Goal: Transaction & Acquisition: Purchase product/service

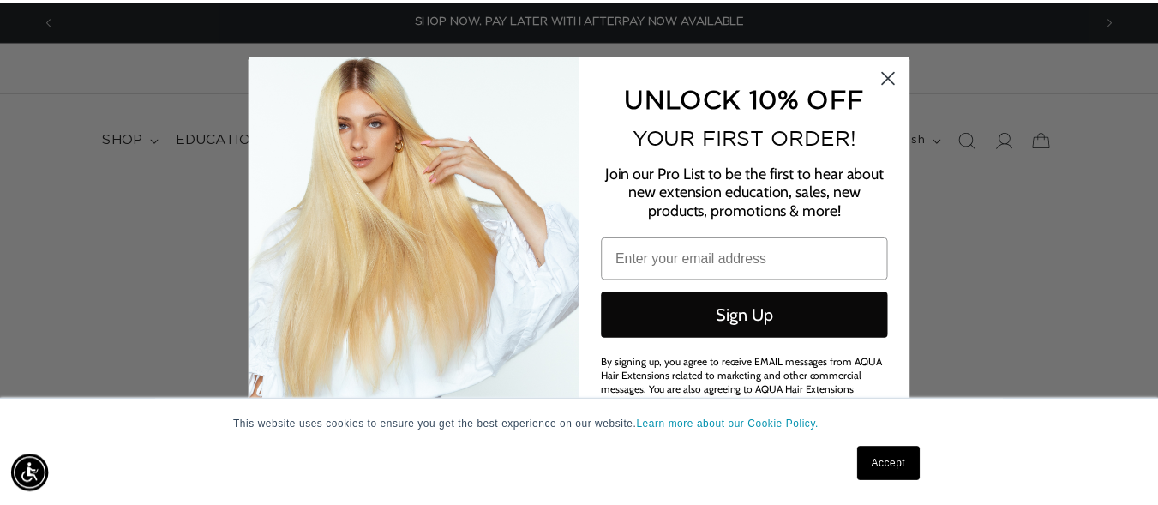
scroll to position [0, 2099]
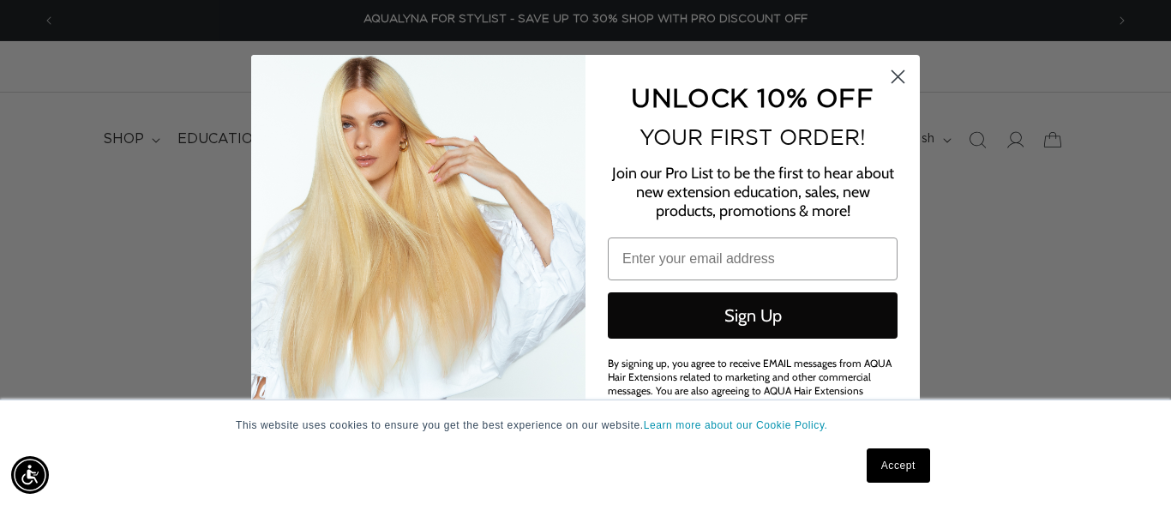
click at [970, 201] on div "Close dialog UNLOCK 10% OFF YOUR FIRST ORDER! Join our Pro List to be the first…" at bounding box center [585, 252] width 1171 height 505
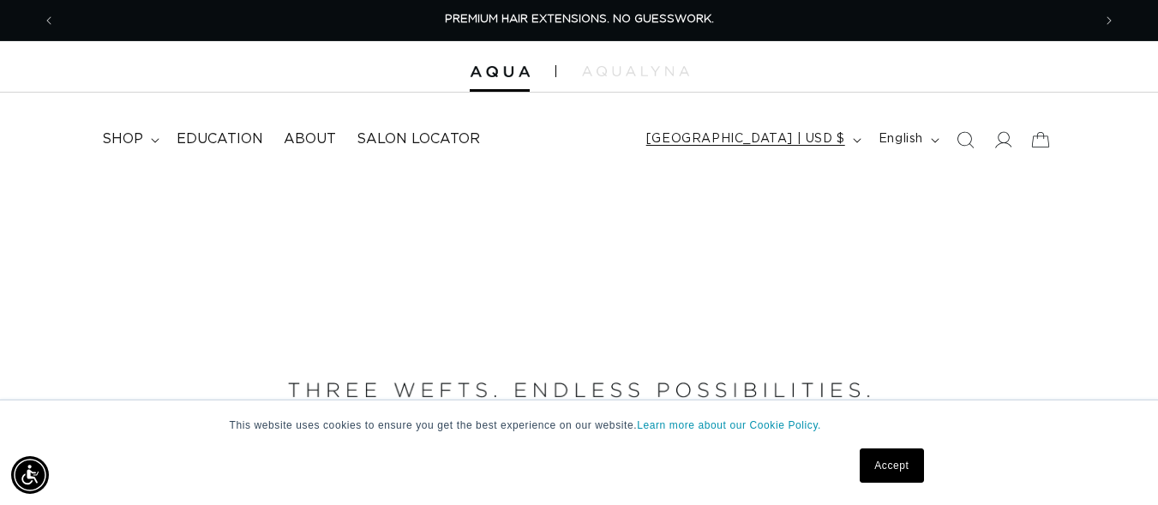
scroll to position [0, 0]
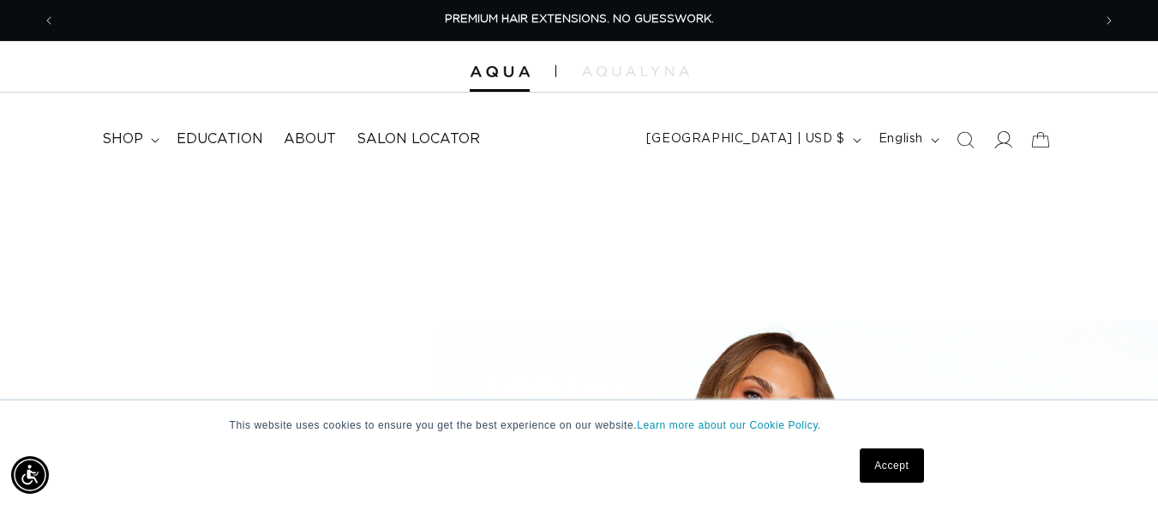
click at [994, 141] on icon at bounding box center [1003, 139] width 18 height 18
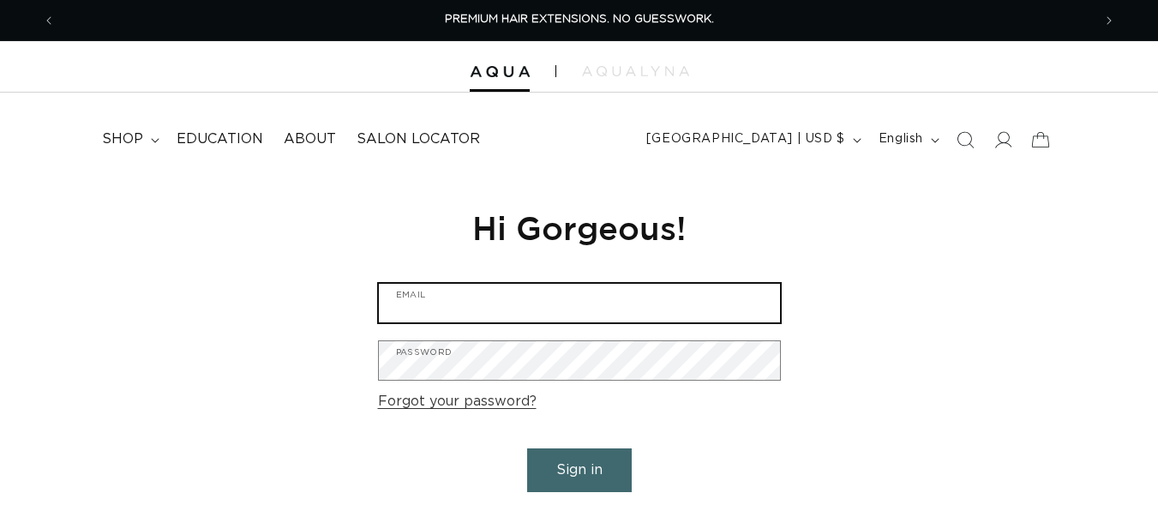
click at [500, 306] on input "Email" at bounding box center [579, 303] width 401 height 39
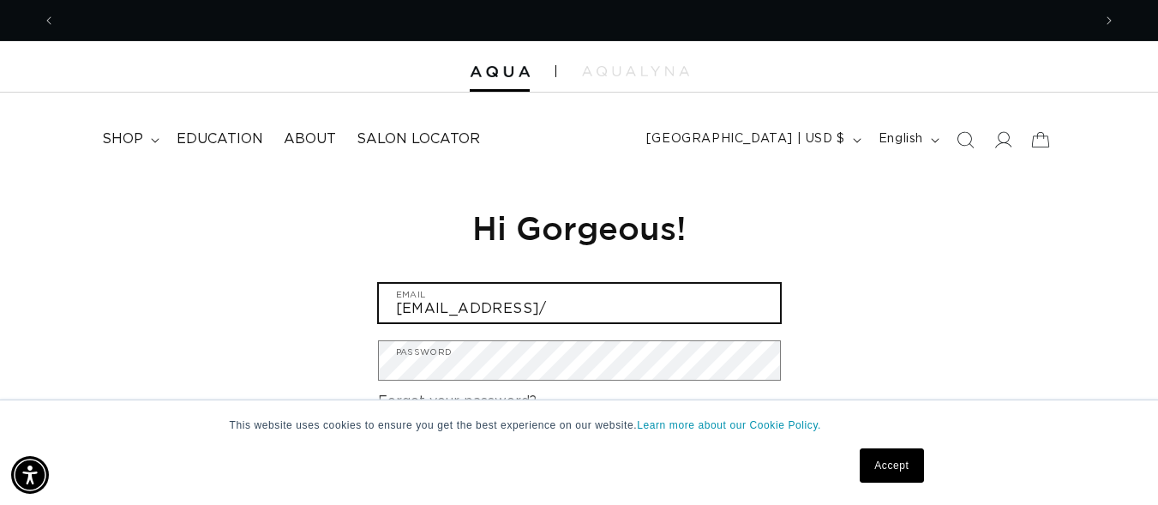
scroll to position [0, 1037]
type input "svenjadunk@gmail.com"
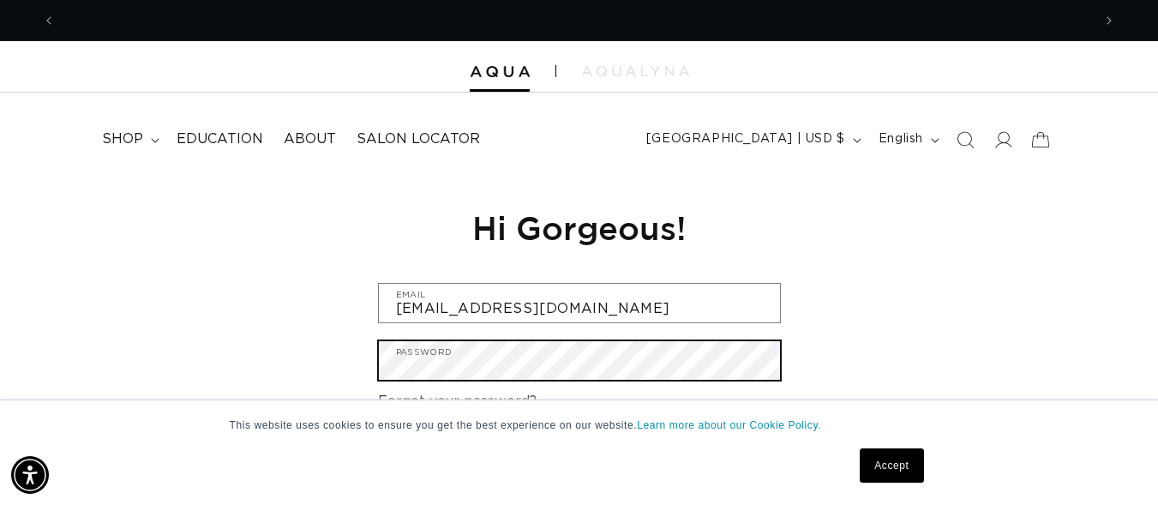
scroll to position [0, 0]
click at [527, 448] on button "Sign in" at bounding box center [579, 470] width 105 height 44
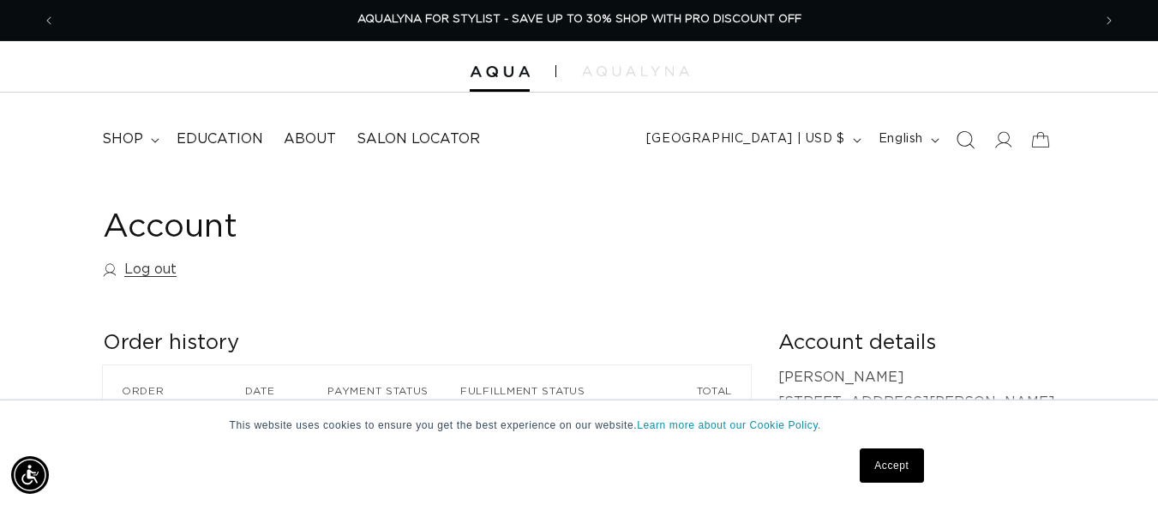
click at [967, 134] on icon "Search" at bounding box center [965, 139] width 18 height 18
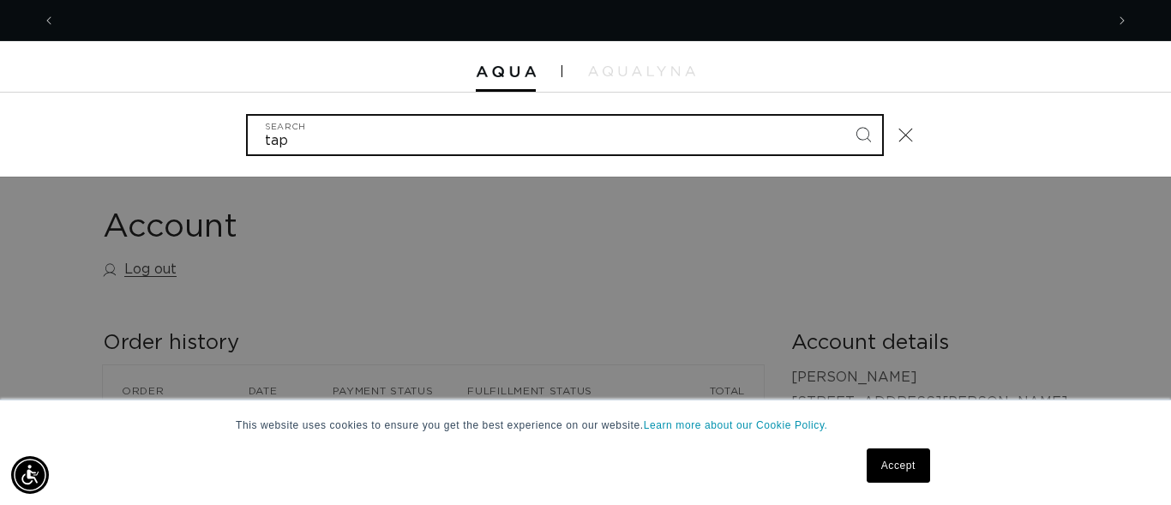
scroll to position [0, 1049]
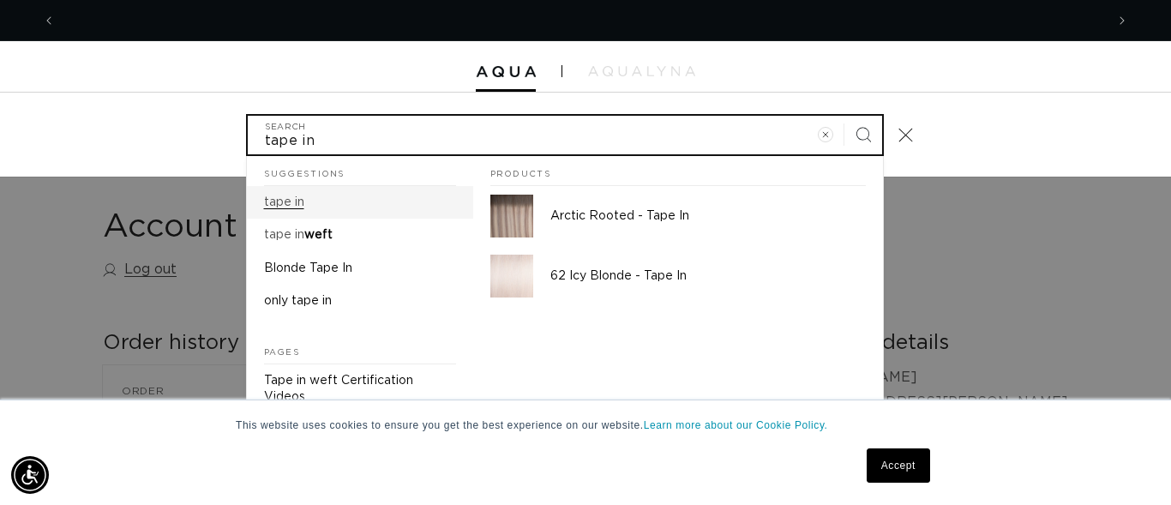
type input "tape in"
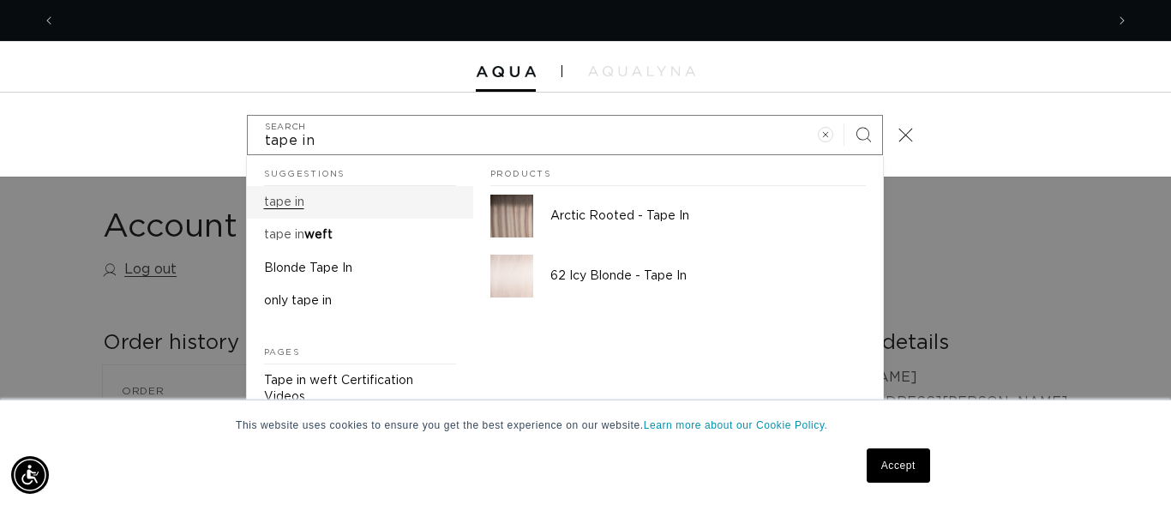
scroll to position [0, 2099]
click at [282, 201] on mark "tape in" at bounding box center [284, 202] width 40 height 12
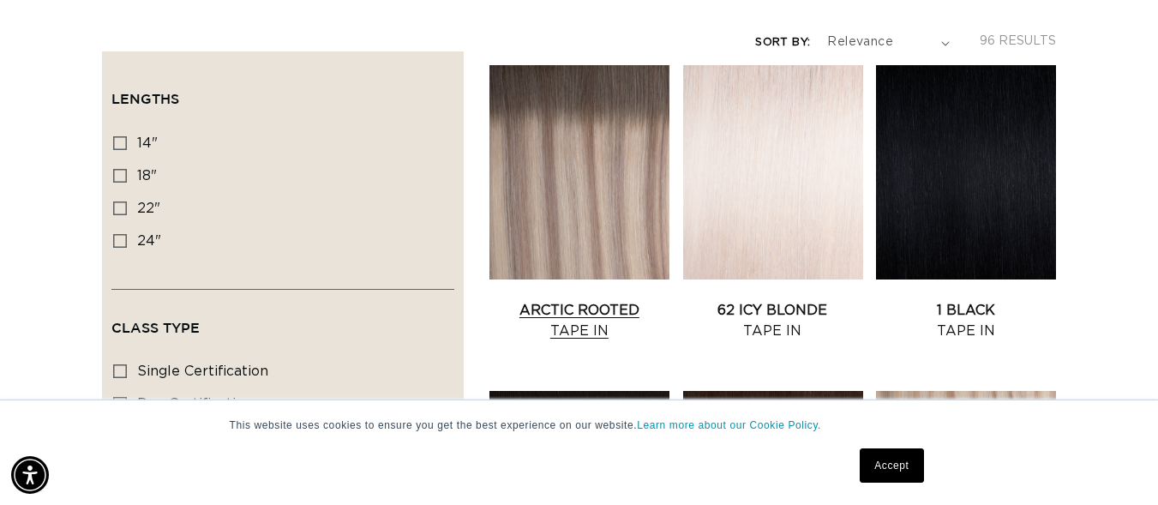
scroll to position [0, 1037]
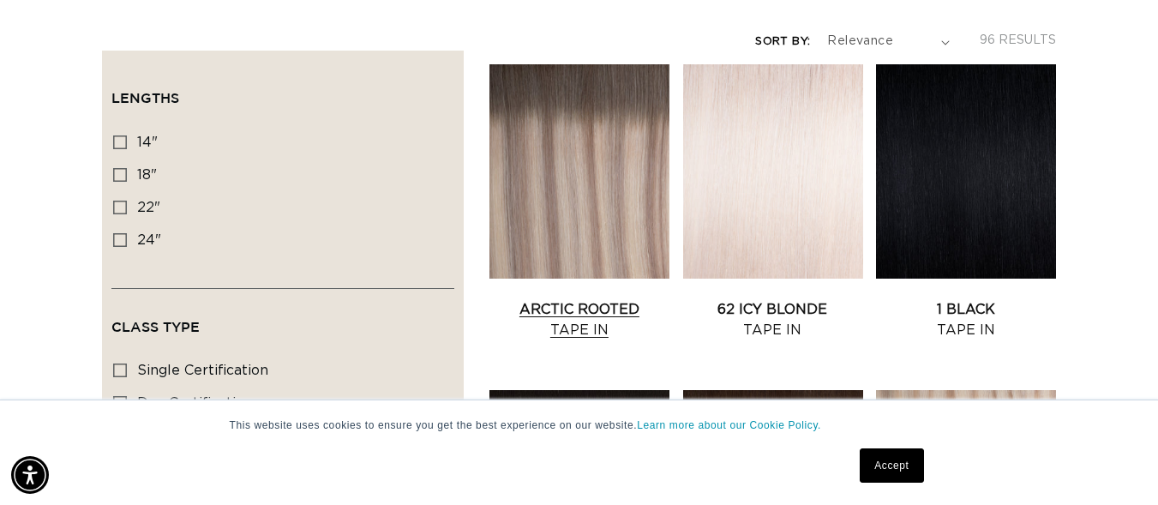
click at [584, 307] on link "Arctic Rooted Tape In" at bounding box center [580, 319] width 180 height 41
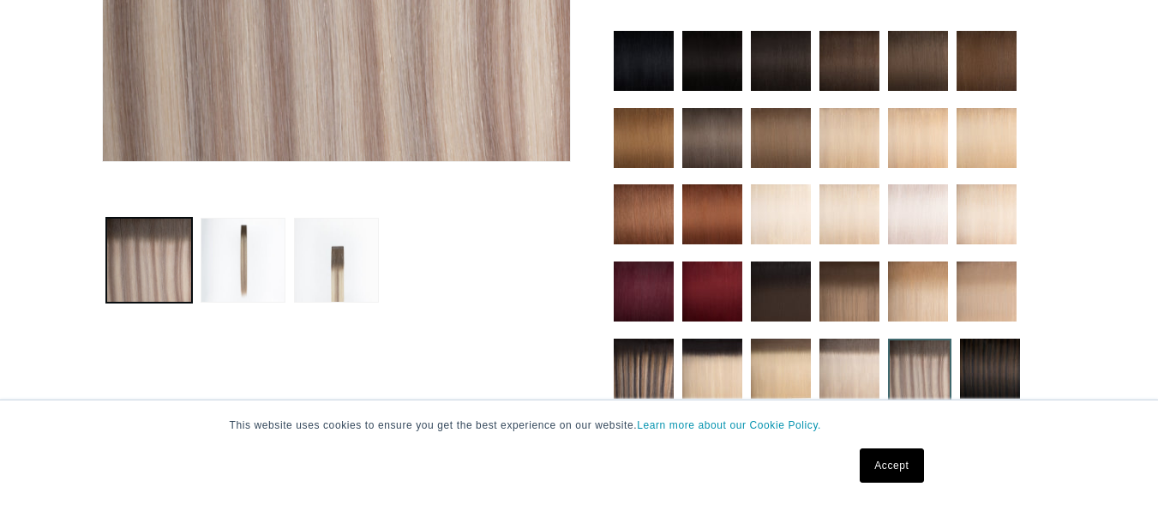
scroll to position [514, 0]
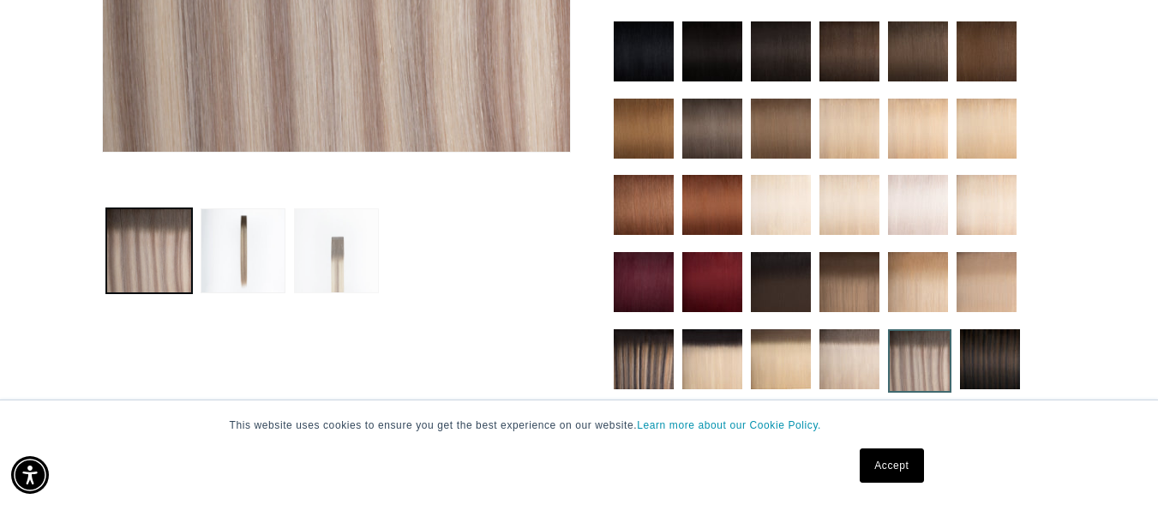
click at [356, 269] on button "Load image 3 in gallery view" at bounding box center [336, 250] width 85 height 85
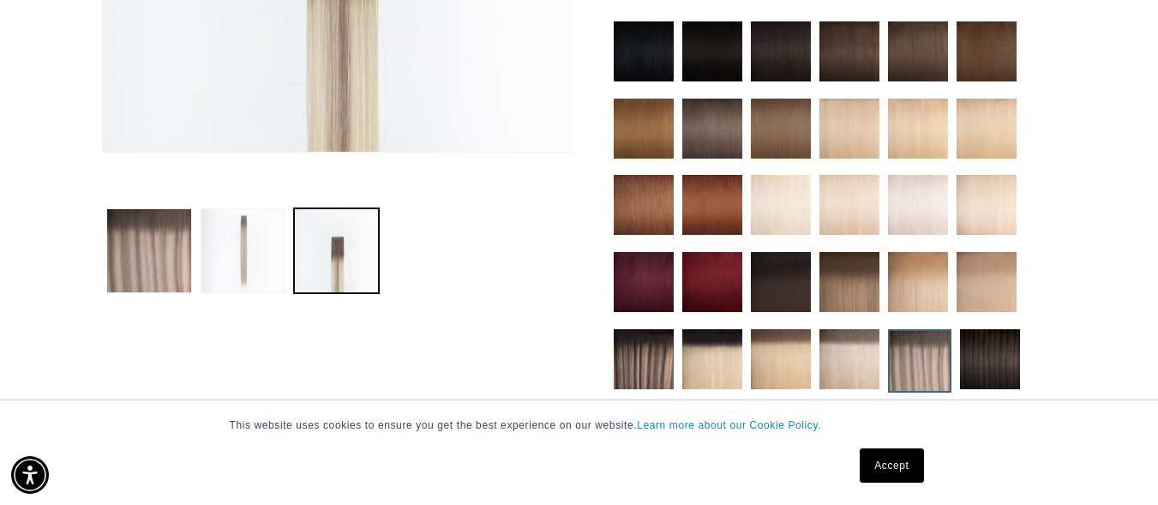
scroll to position [0, 2073]
click at [280, 272] on button "Load image 2 in gallery view" at bounding box center [243, 250] width 85 height 85
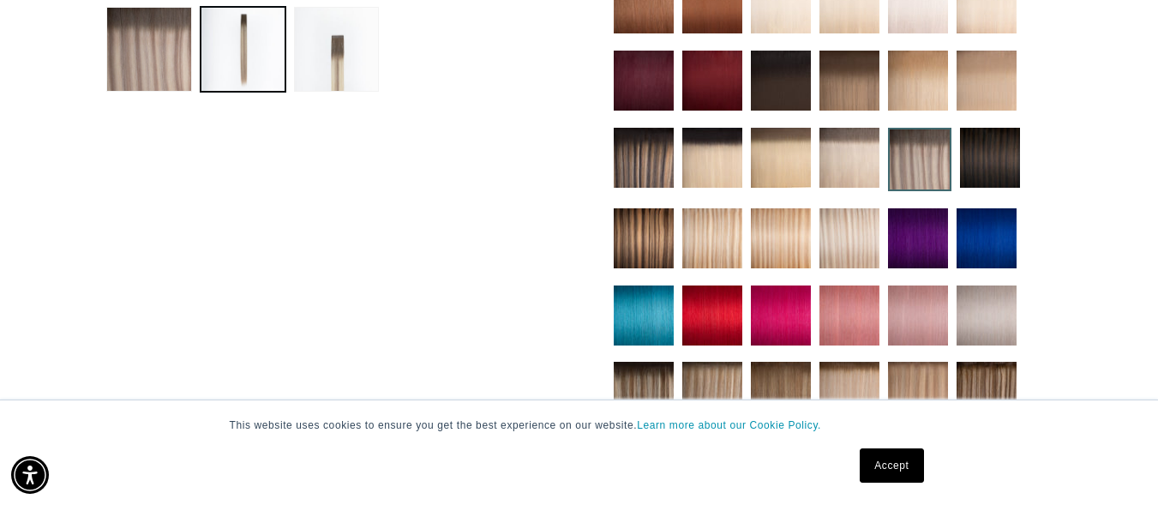
scroll to position [665, 0]
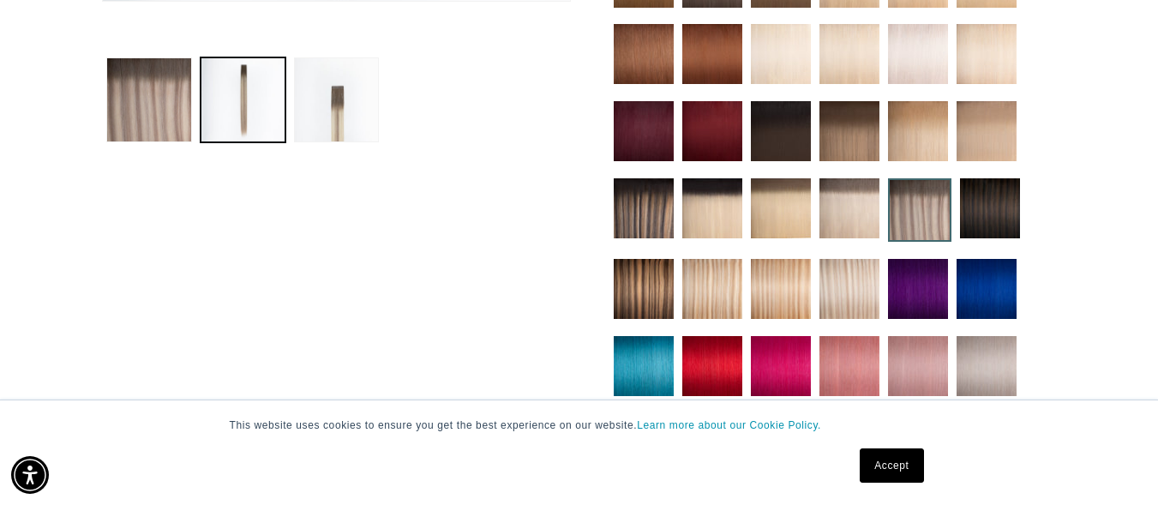
click at [718, 275] on img at bounding box center [712, 289] width 60 height 60
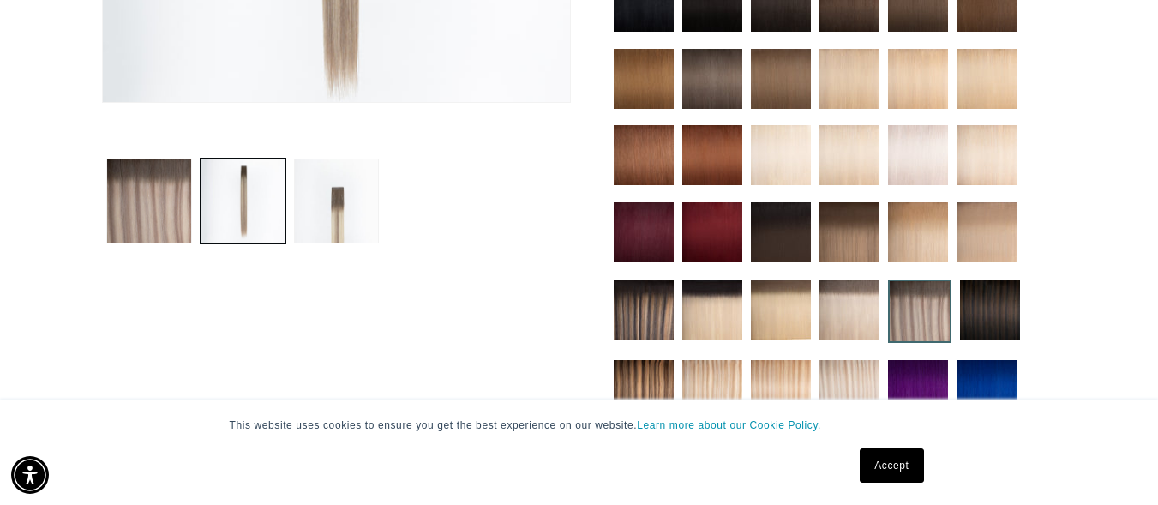
scroll to position [408, 0]
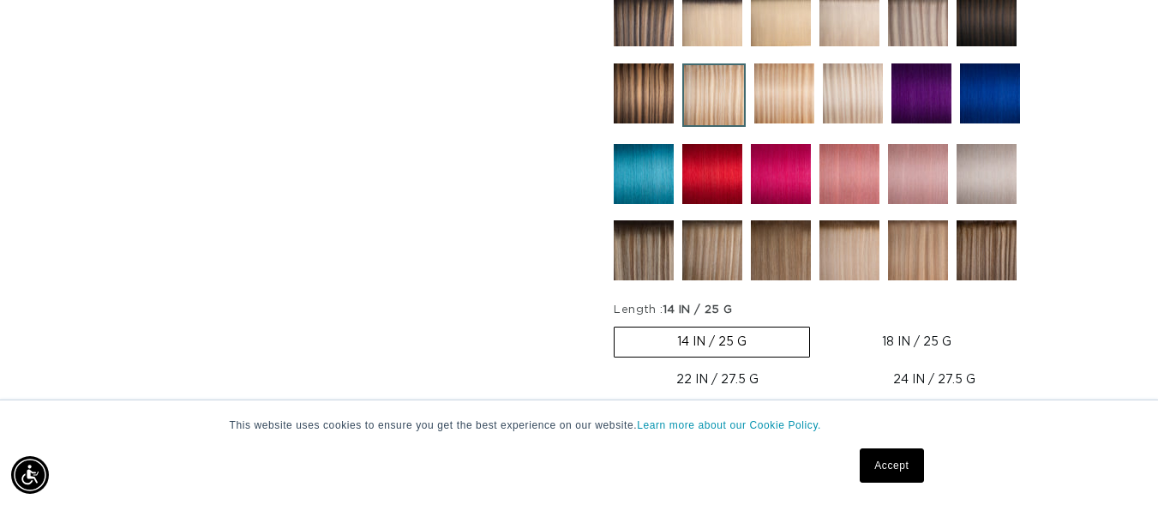
scroll to position [0, 1037]
click at [987, 244] on img at bounding box center [987, 250] width 60 height 60
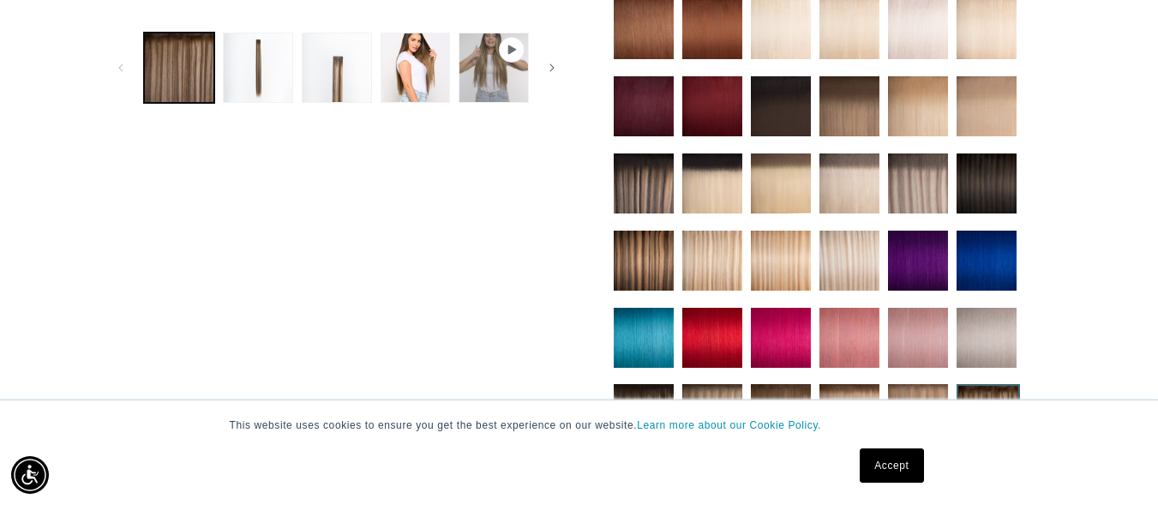
scroll to position [686, 0]
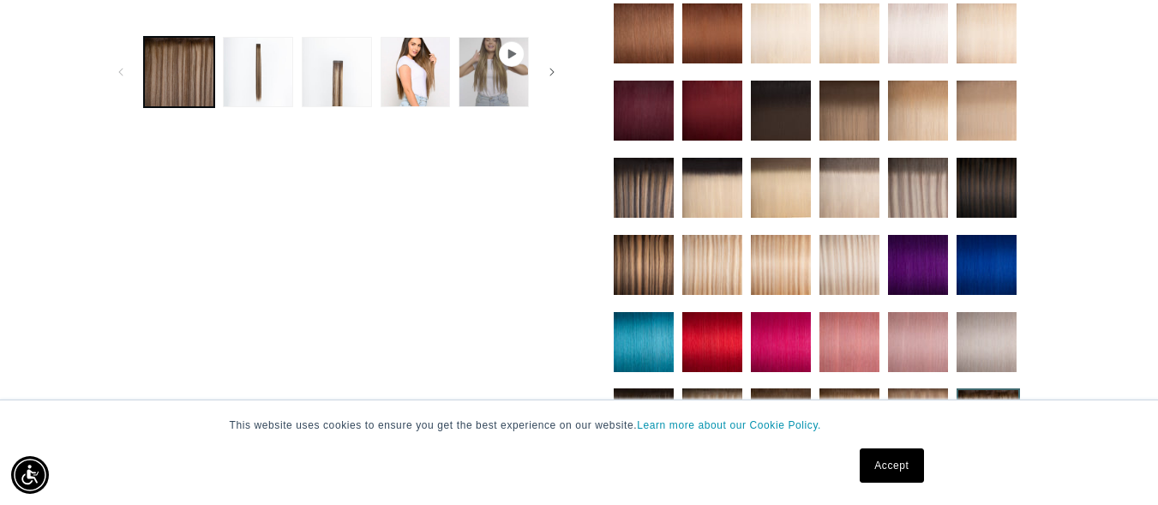
click at [914, 197] on img at bounding box center [918, 188] width 60 height 60
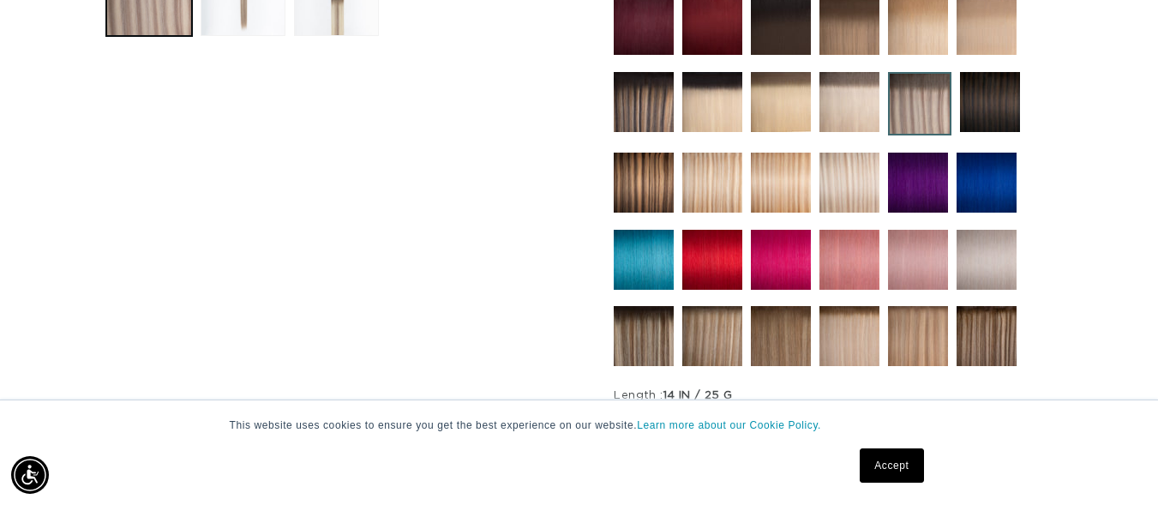
scroll to position [0, 2073]
click at [652, 333] on img at bounding box center [644, 336] width 60 height 60
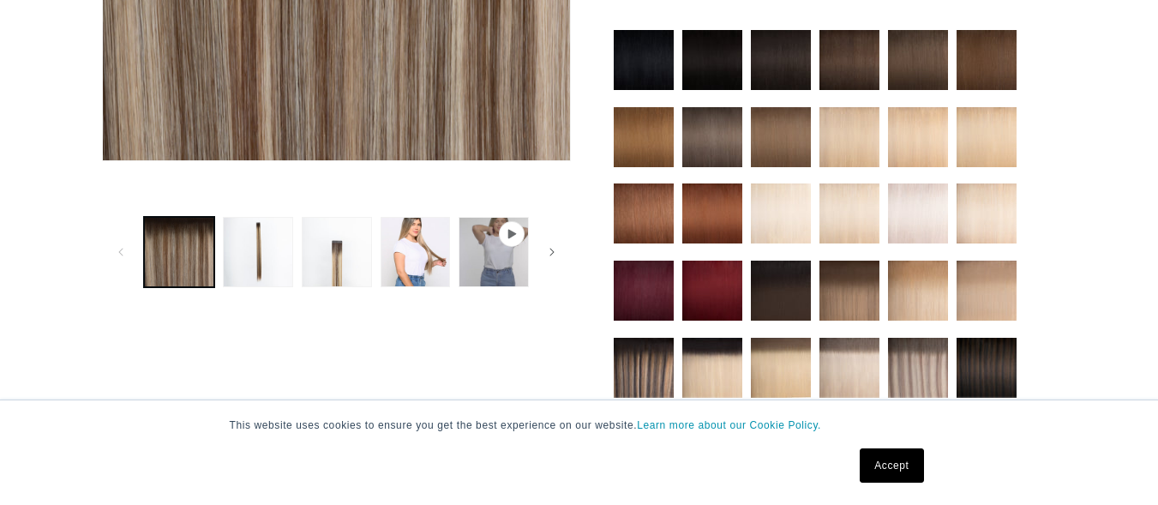
scroll to position [514, 0]
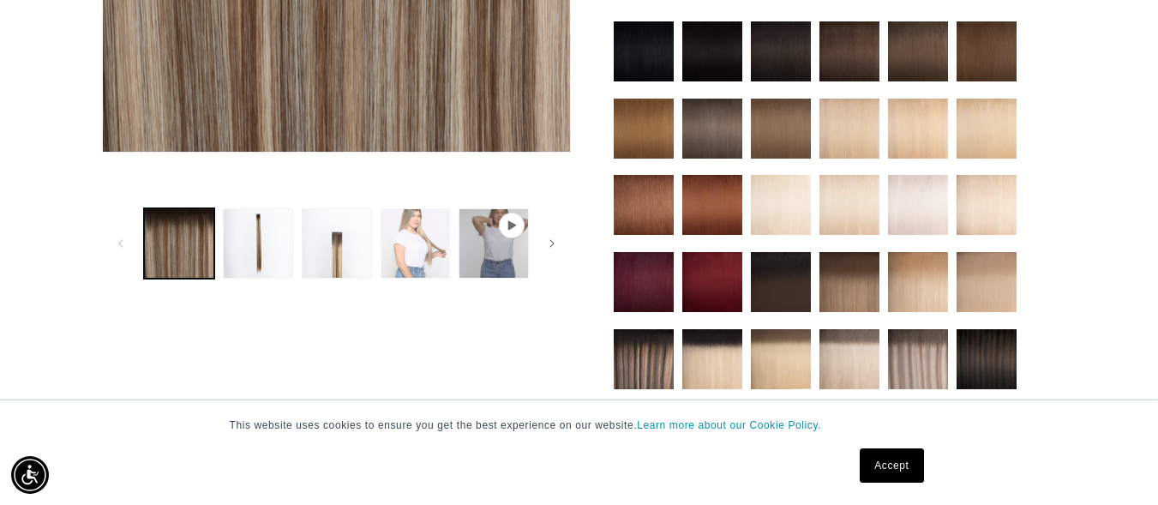
click at [443, 241] on button "Load image 4 in gallery view" at bounding box center [416, 243] width 70 height 70
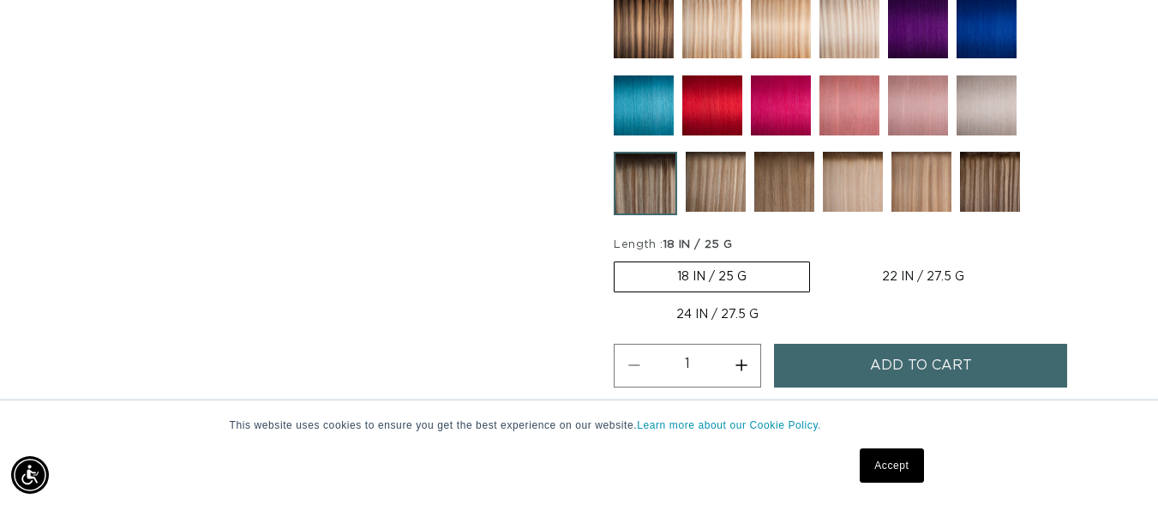
scroll to position [0, 2073]
click at [858, 189] on img at bounding box center [853, 182] width 60 height 60
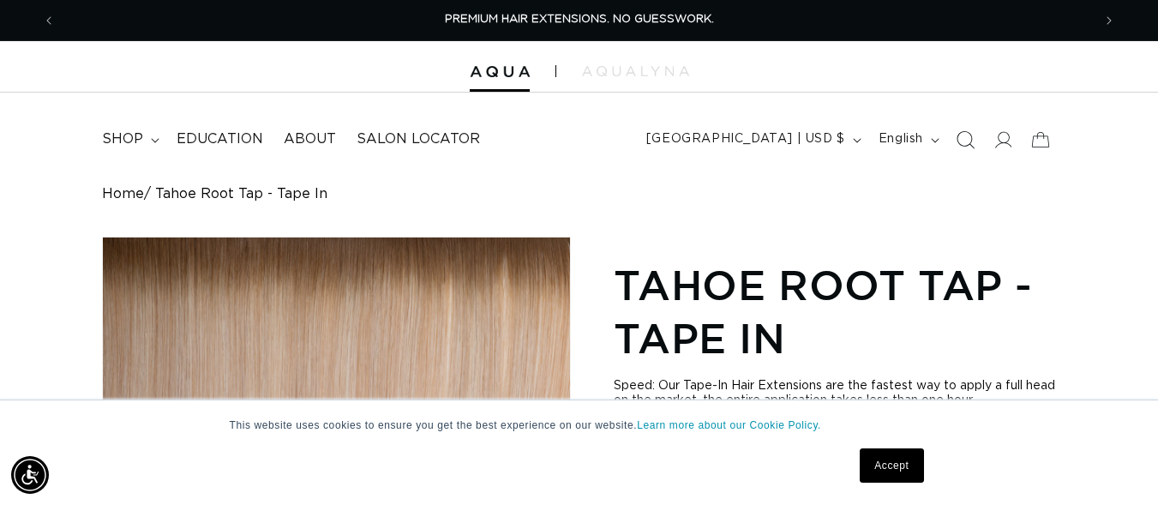
click at [966, 128] on span "Search" at bounding box center [966, 140] width 38 height 38
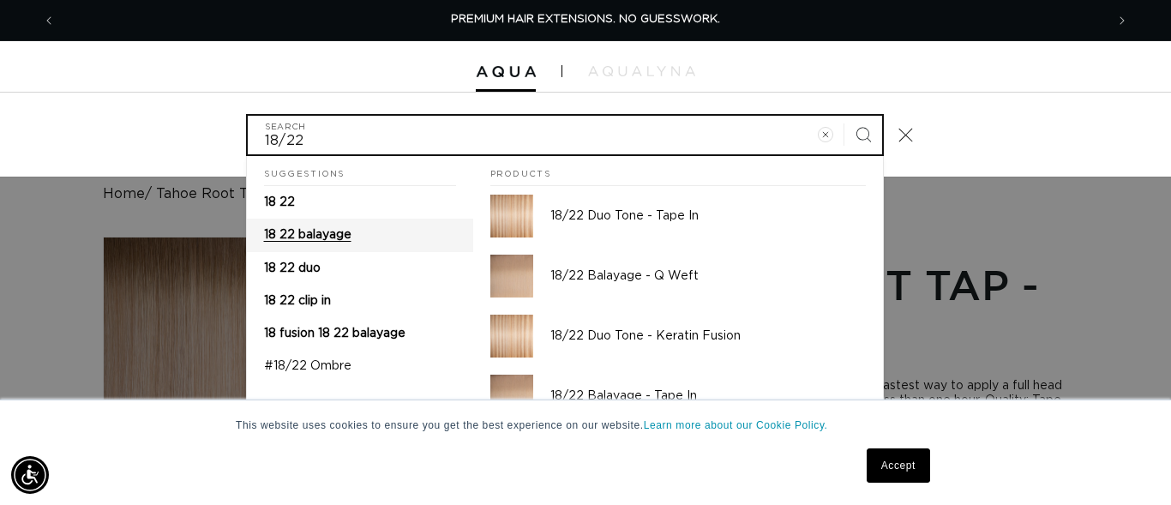
type input "18/22"
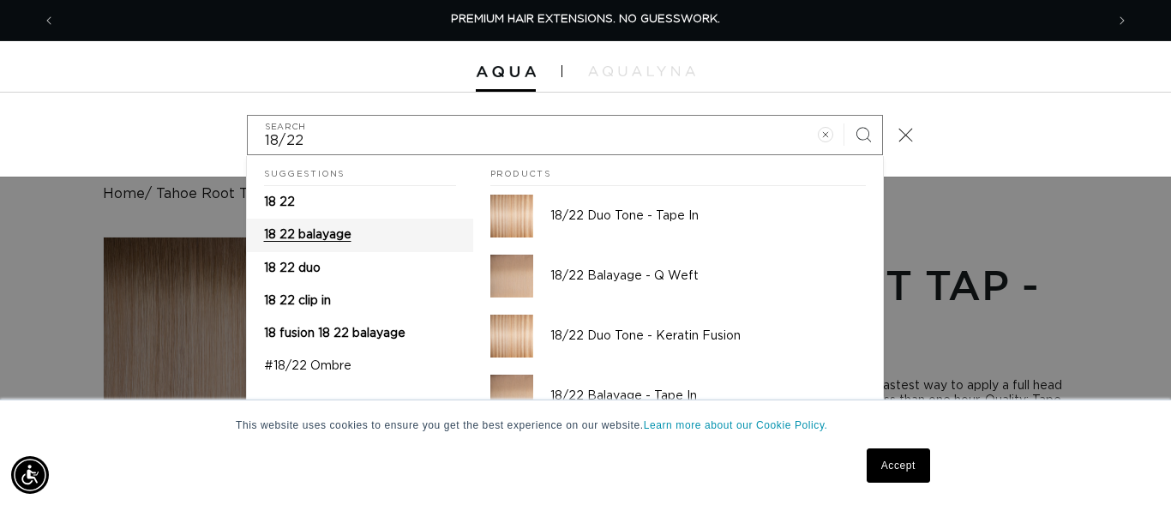
click at [310, 234] on span "18 22 balayage" at bounding box center [307, 235] width 87 height 12
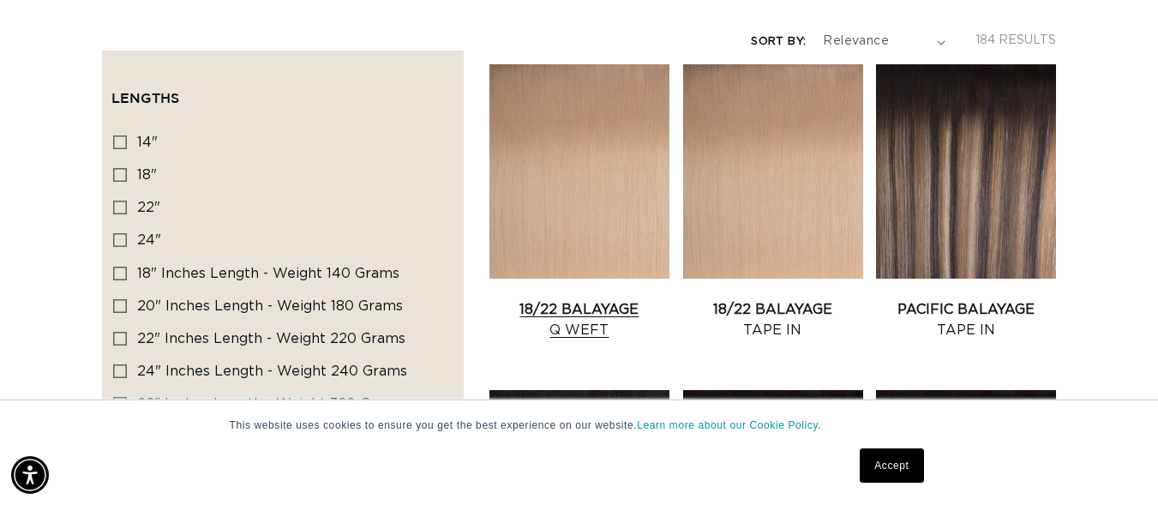
scroll to position [0, 1037]
click at [779, 299] on link "18/22 Balayage Tape In" at bounding box center [773, 319] width 180 height 41
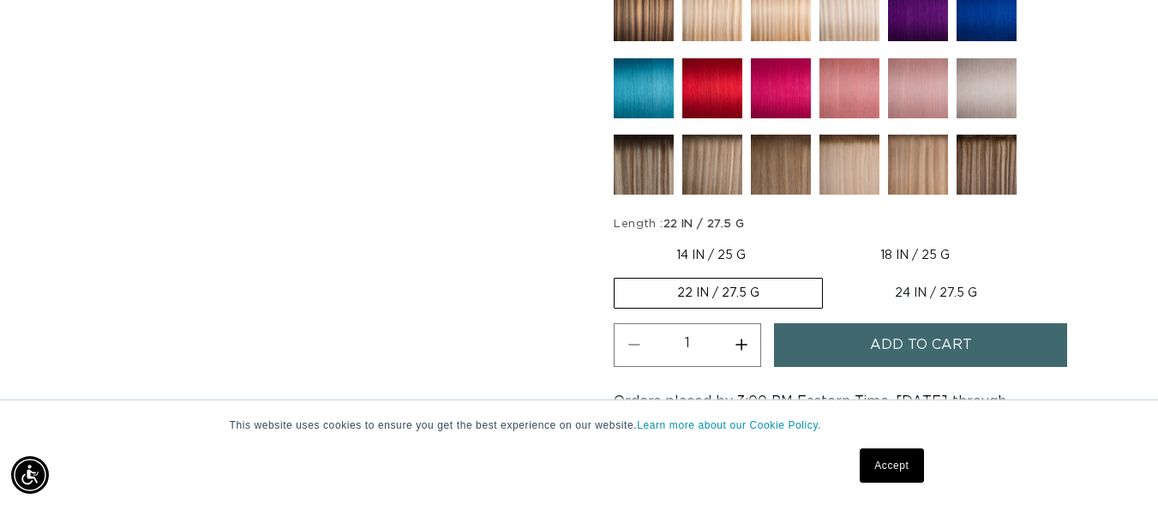
scroll to position [0, 1037]
click at [923, 257] on label "18 IN / 25 G Variant sold out or unavailable" at bounding box center [915, 255] width 195 height 29
click at [818, 238] on input "18 IN / 25 G Variant sold out or unavailable" at bounding box center [817, 238] width 1 height 1
radio input "true"
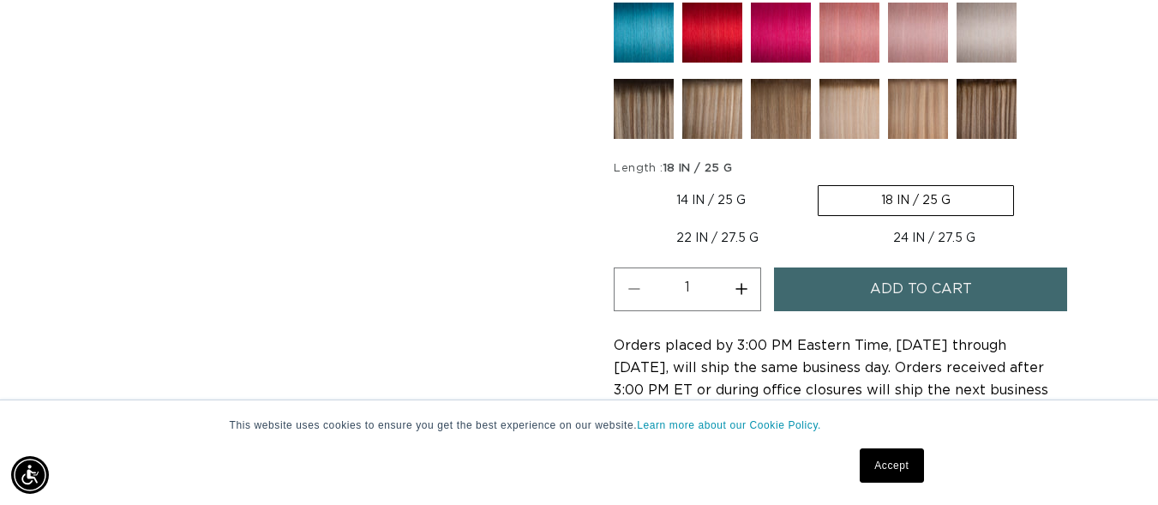
scroll to position [1029, 0]
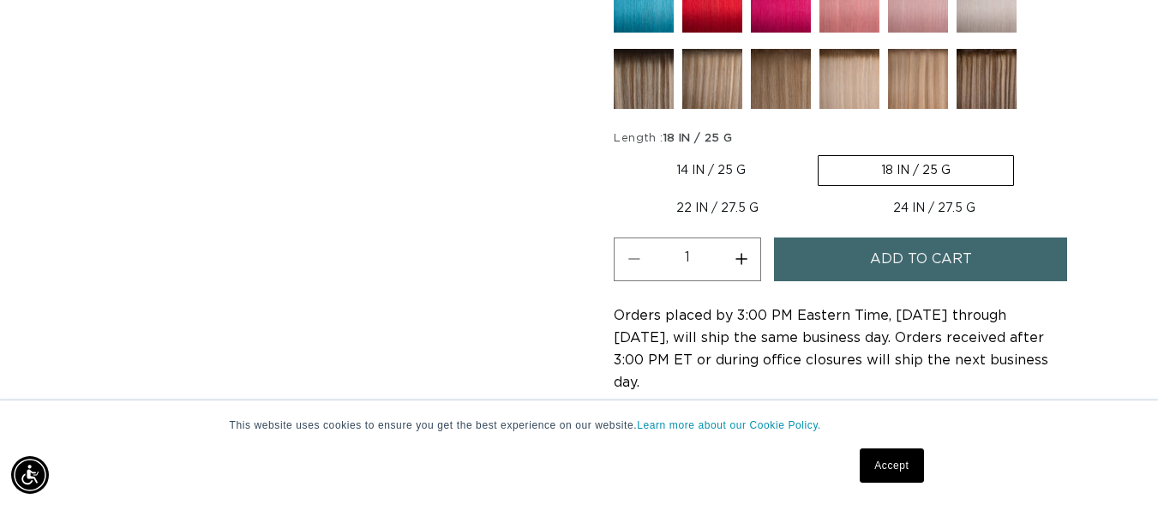
click at [748, 256] on button "Increase quantity for 18/22 Balayage - Tape In" at bounding box center [741, 260] width 39 height 44
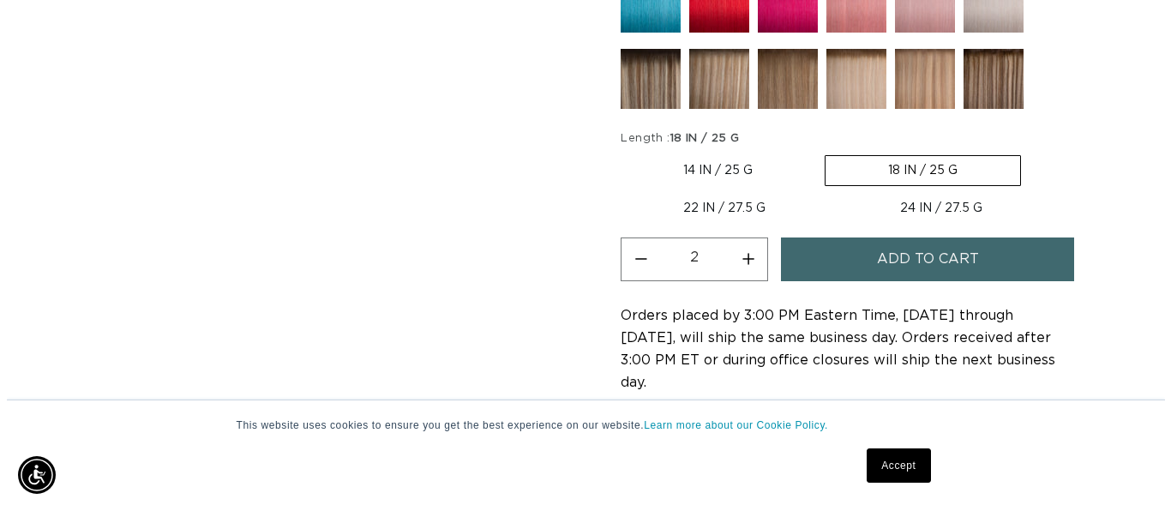
scroll to position [0, 2073]
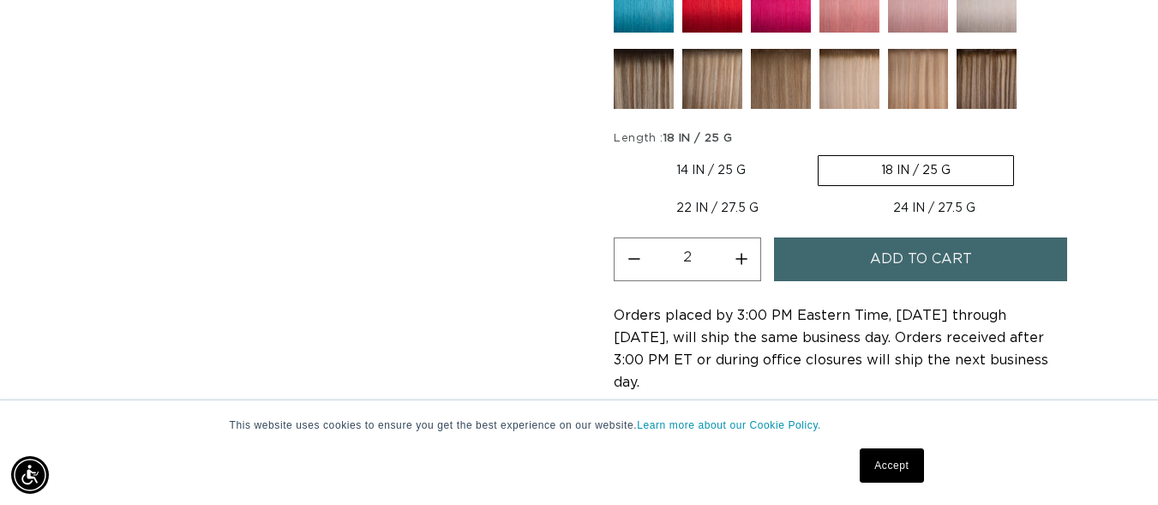
click at [748, 256] on button "Increase quantity for 18/22 Balayage - Tape In" at bounding box center [741, 260] width 39 height 44
type input "3"
click at [828, 256] on button "Add to cart" at bounding box center [920, 260] width 293 height 44
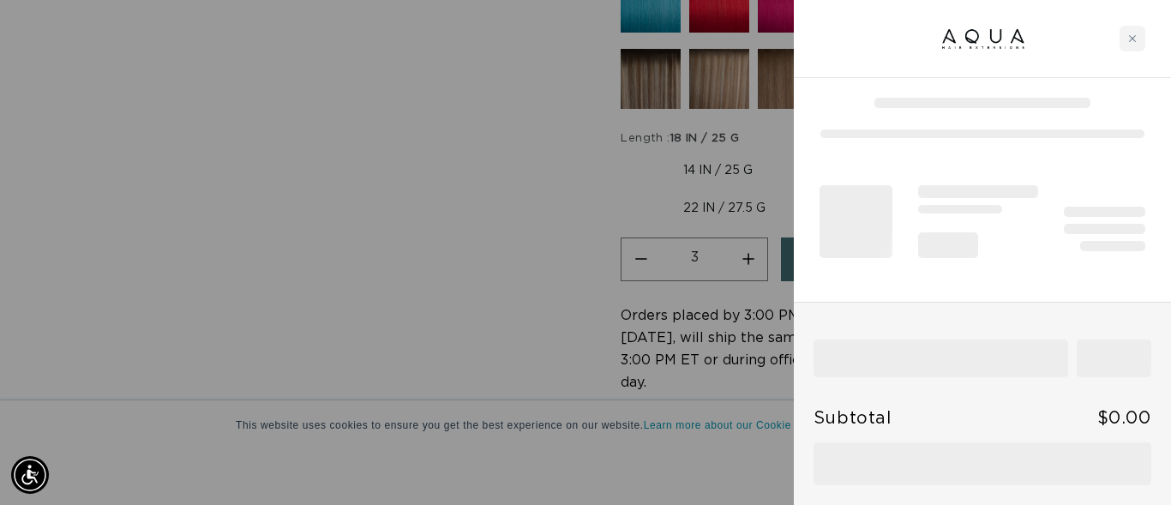
scroll to position [0, 0]
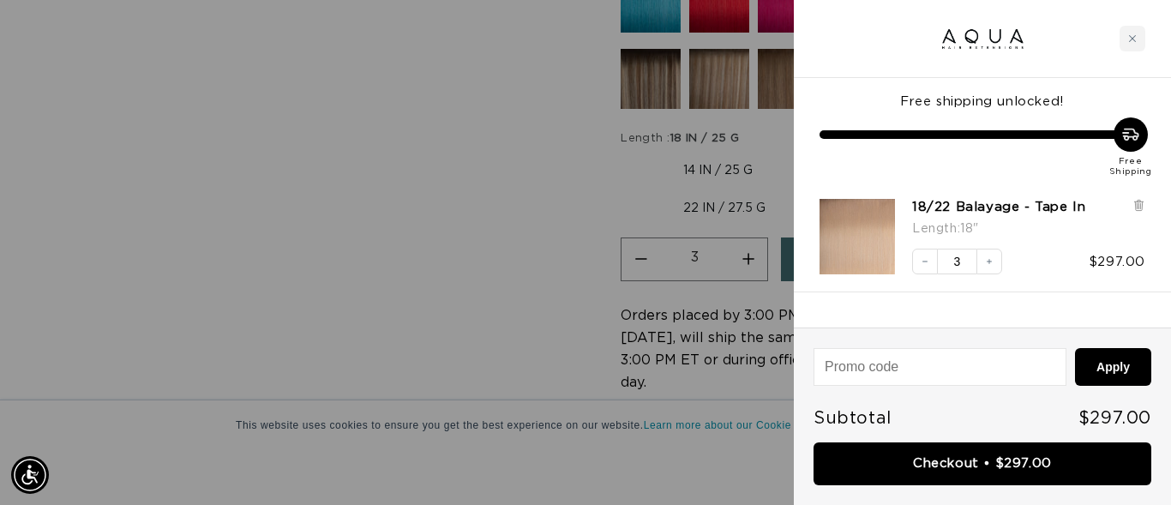
click at [424, 201] on div at bounding box center [585, 252] width 1171 height 505
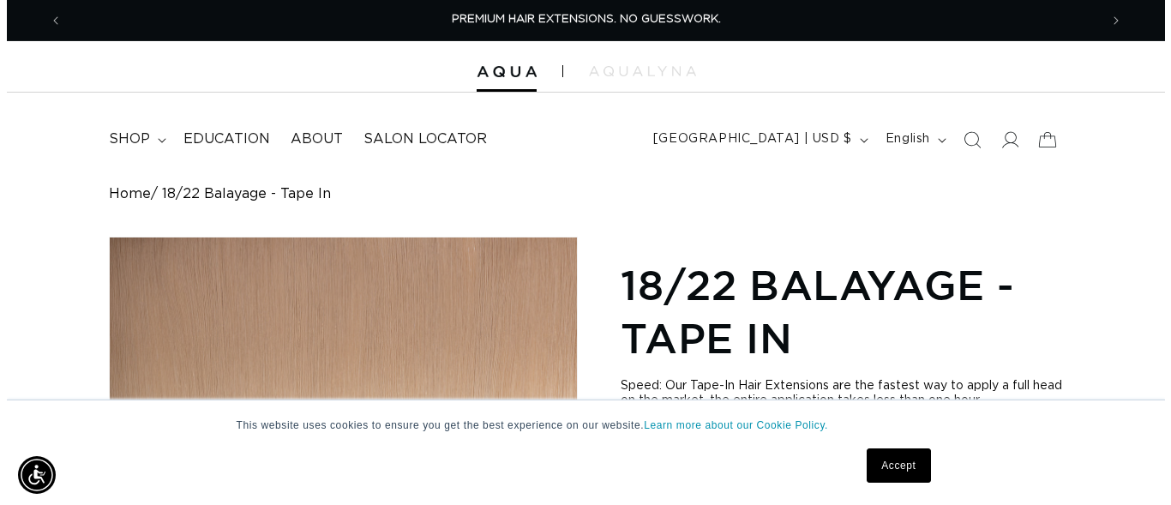
scroll to position [0, 1037]
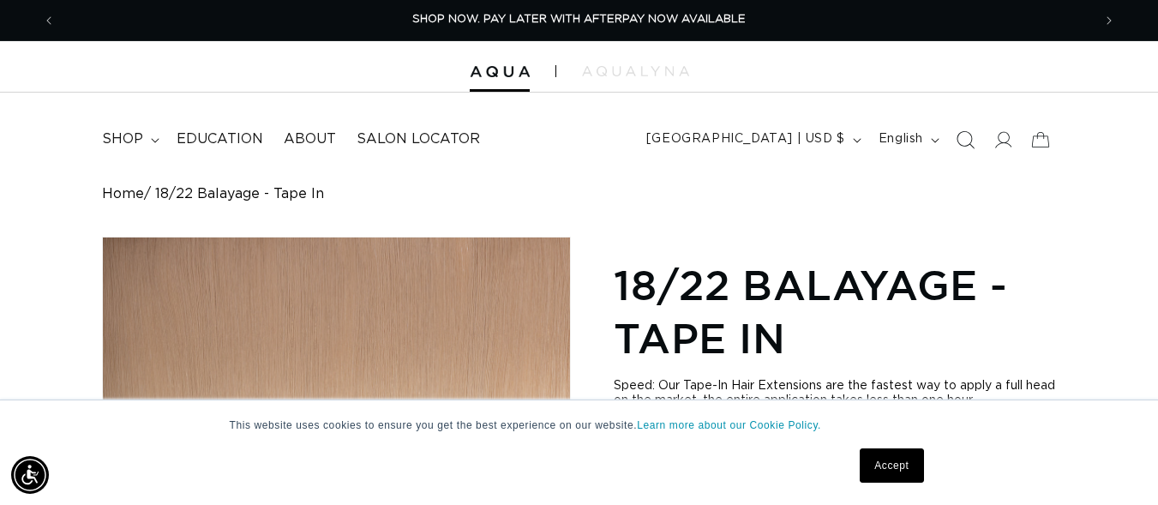
click at [967, 139] on icon "Search" at bounding box center [965, 139] width 18 height 18
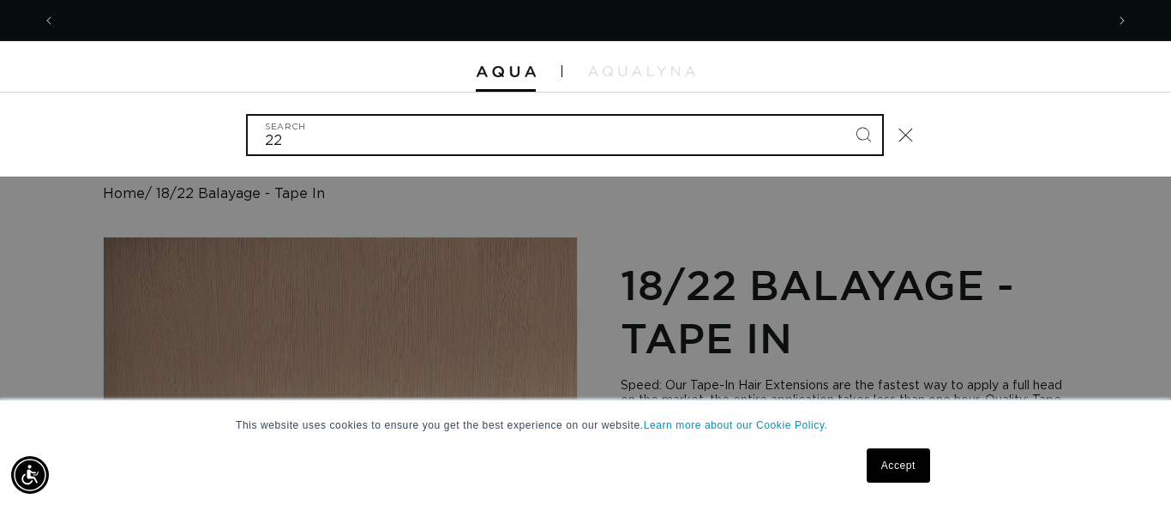
scroll to position [0, 2099]
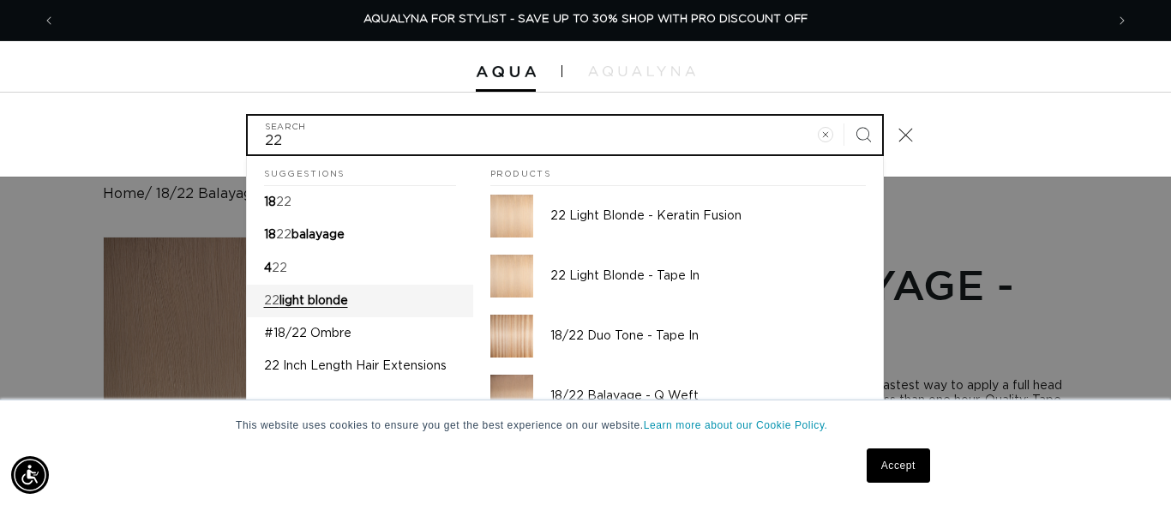
type input "22"
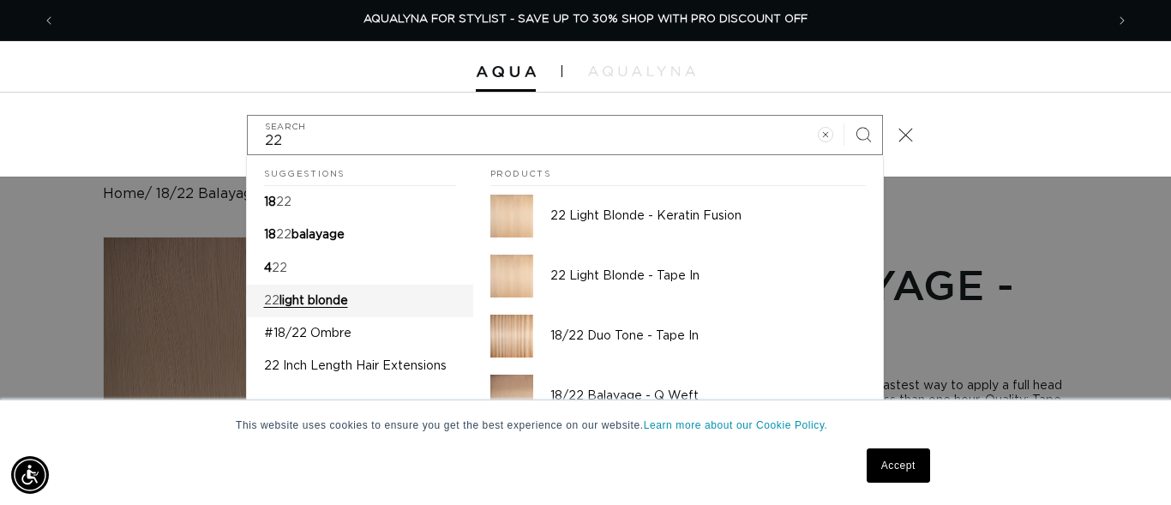
click at [328, 298] on span "light blonde" at bounding box center [314, 301] width 69 height 12
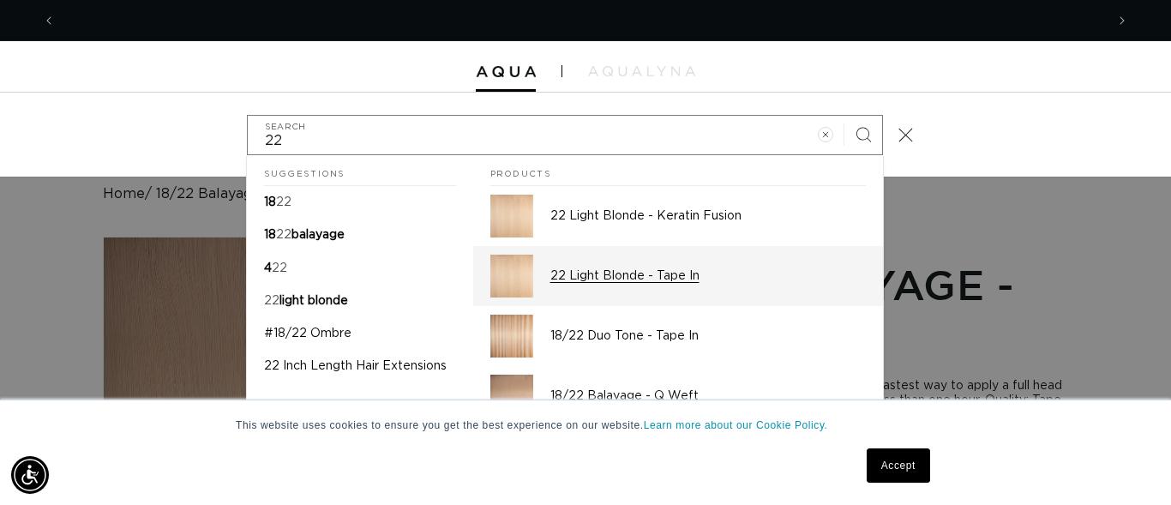
scroll to position [0, 0]
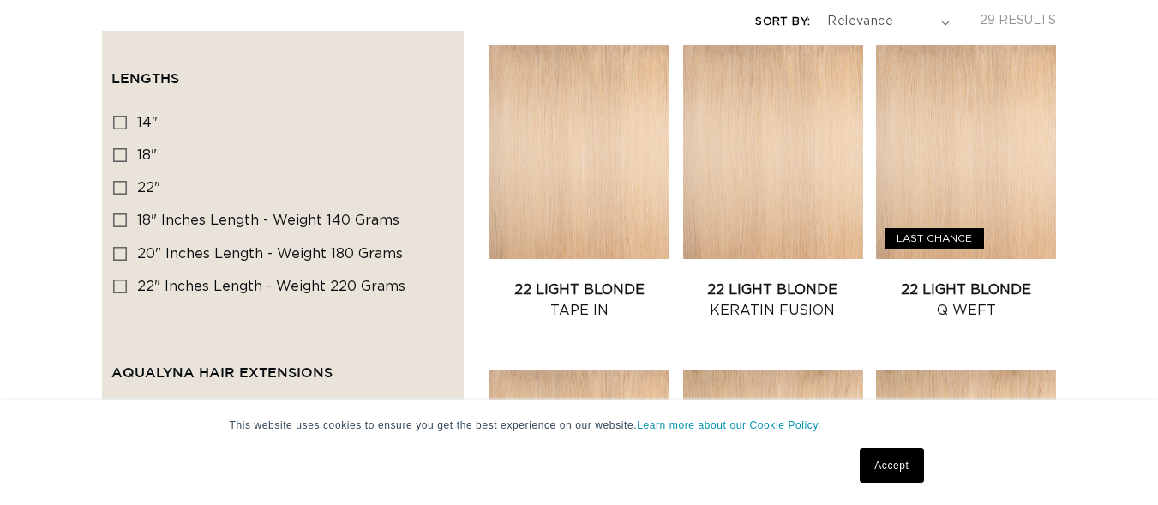
scroll to position [429, 0]
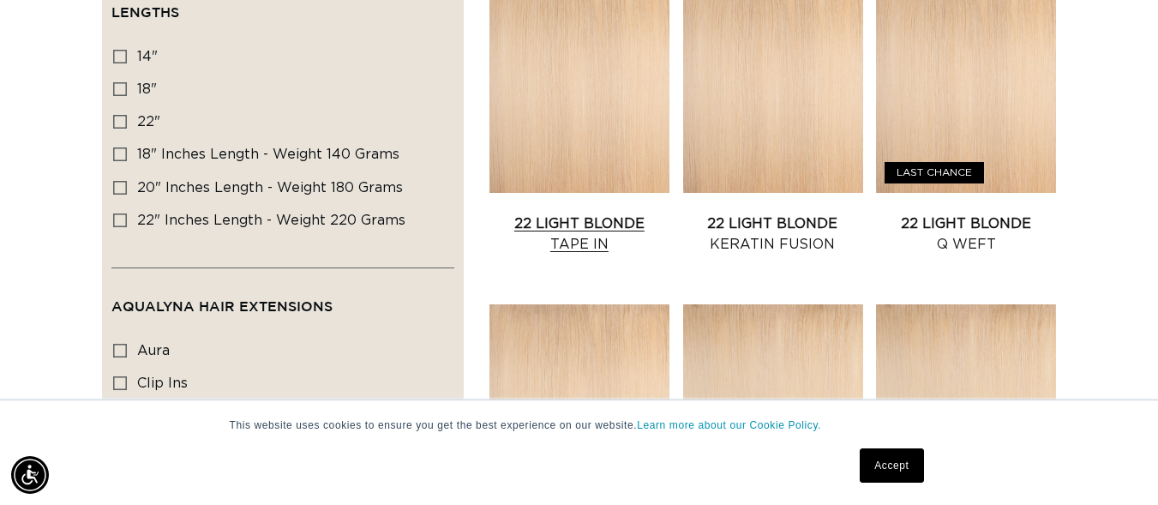
click at [557, 225] on link "22 Light Blonde Tape In" at bounding box center [580, 233] width 180 height 41
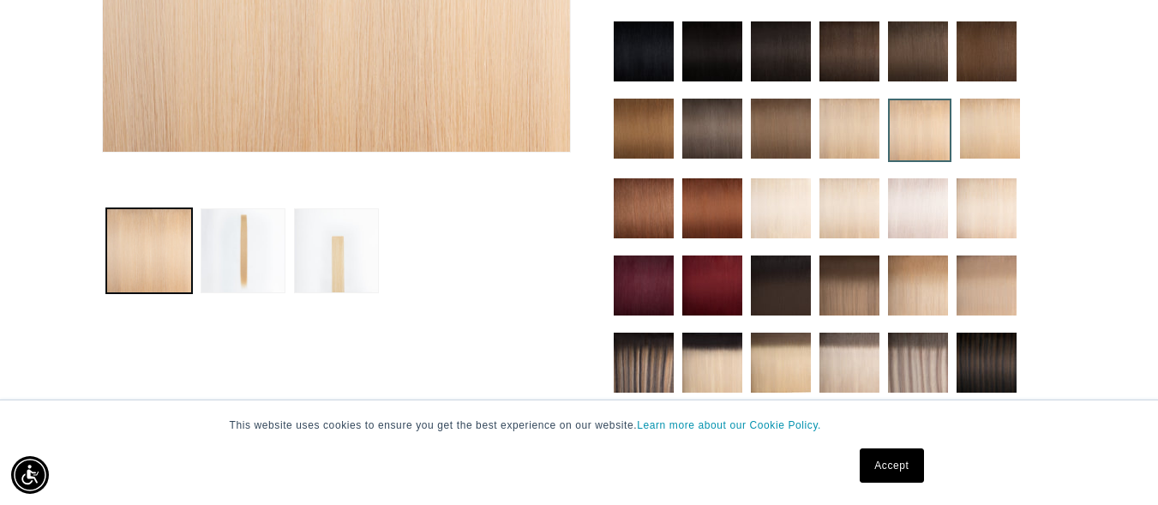
scroll to position [0, 1037]
click at [855, 149] on img at bounding box center [850, 129] width 60 height 60
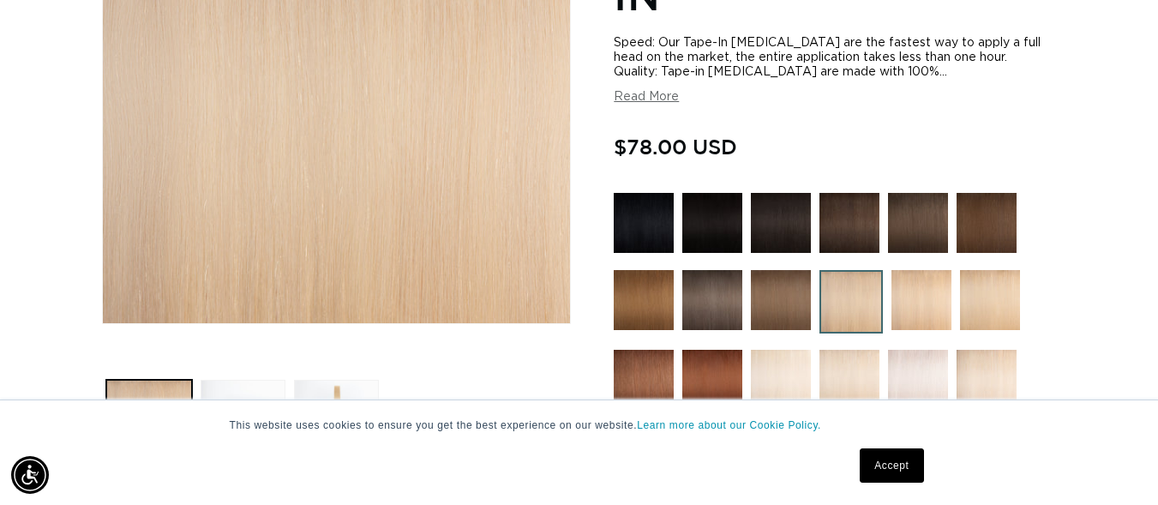
scroll to position [0, 2073]
click at [917, 291] on img at bounding box center [922, 300] width 60 height 60
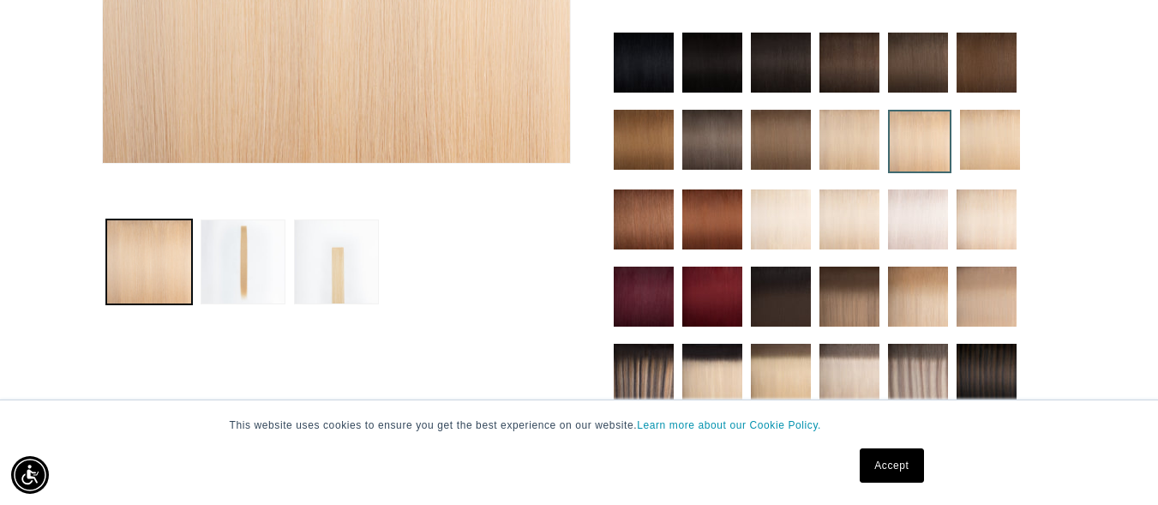
scroll to position [343, 0]
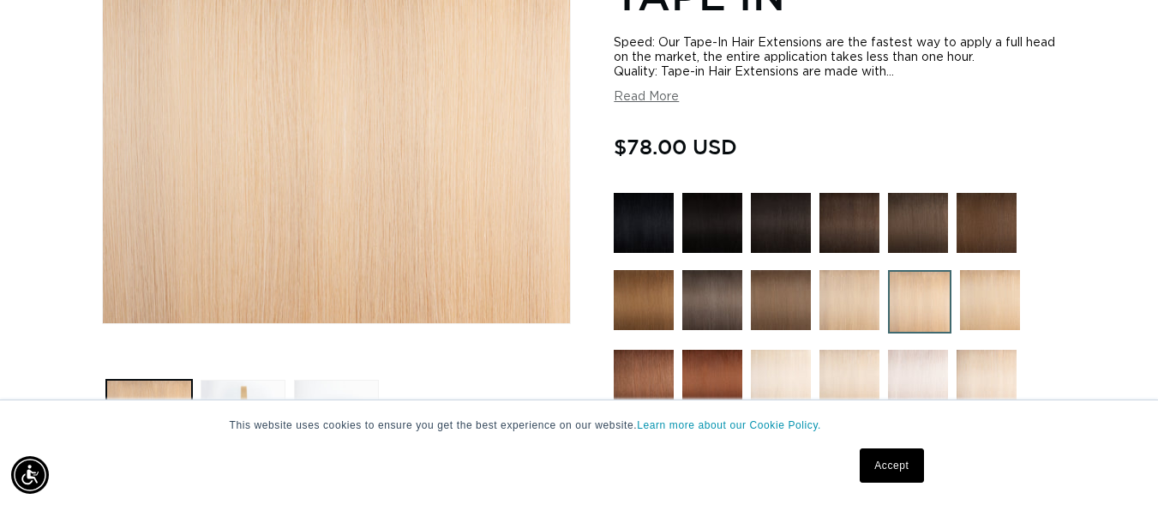
click at [854, 285] on img at bounding box center [850, 300] width 60 height 60
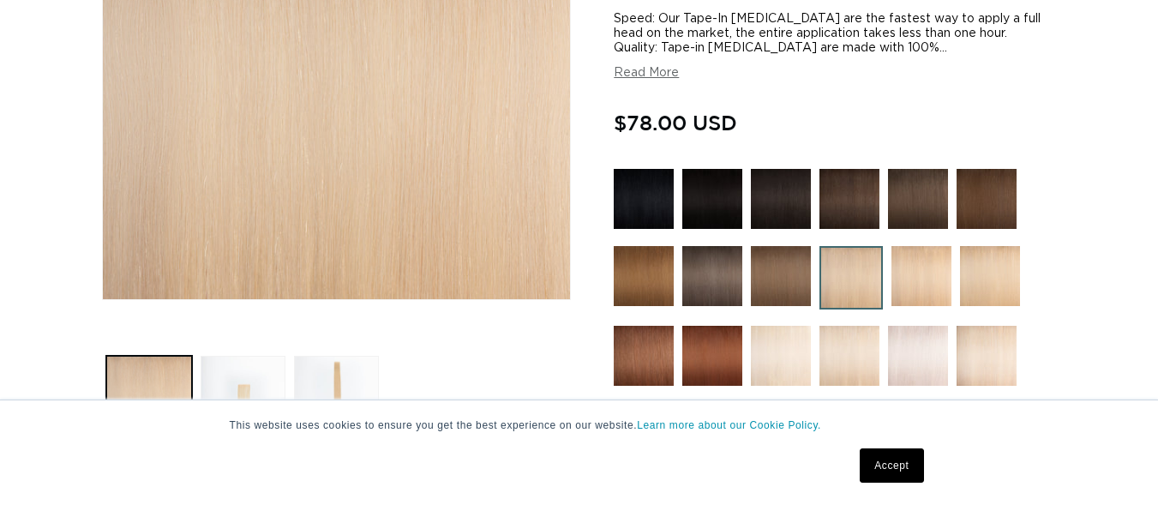
scroll to position [429, 0]
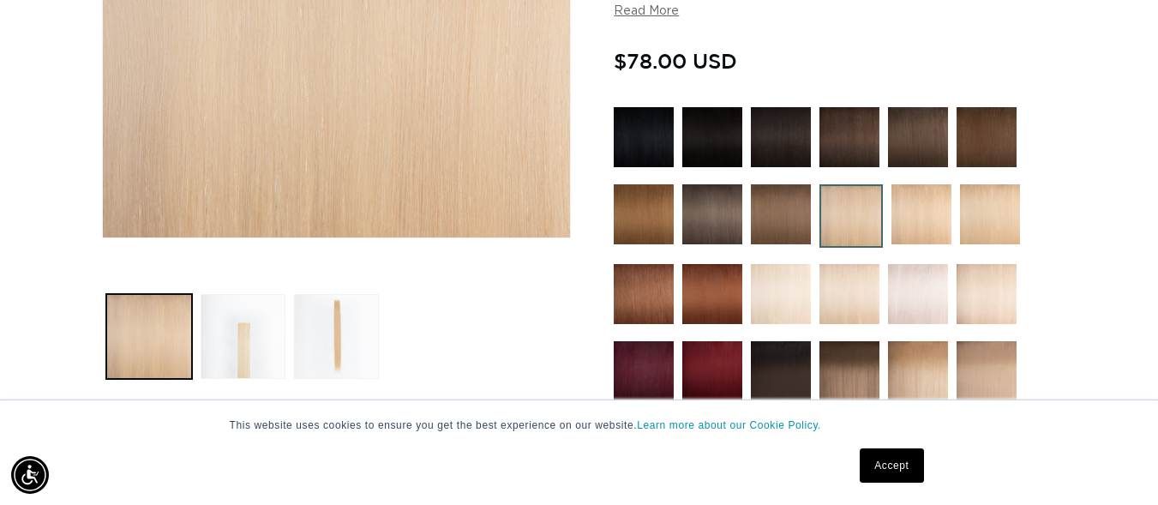
click at [980, 214] on img at bounding box center [990, 214] width 60 height 60
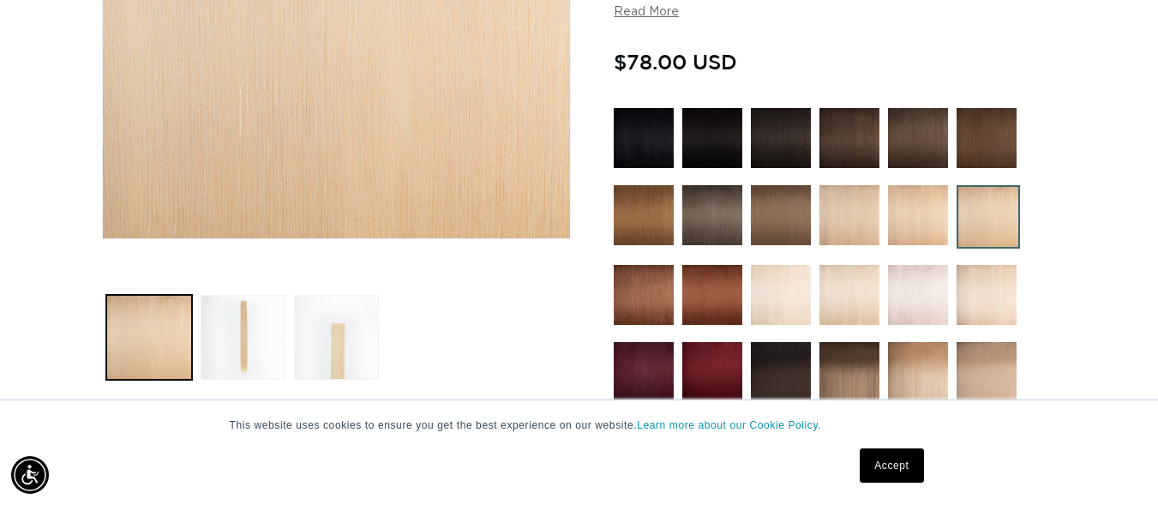
scroll to position [429, 0]
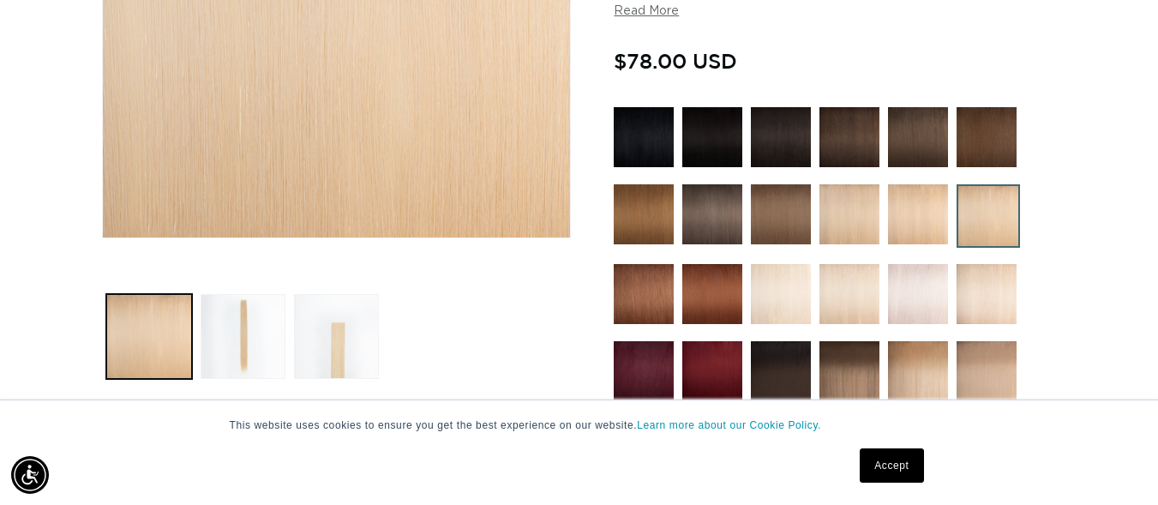
click at [986, 310] on img at bounding box center [987, 294] width 60 height 60
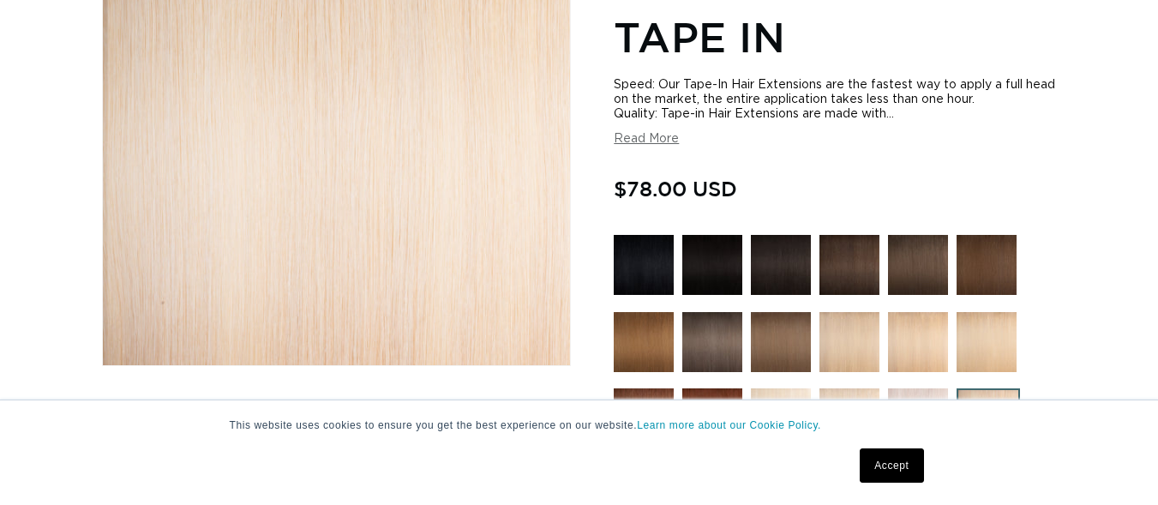
scroll to position [429, 0]
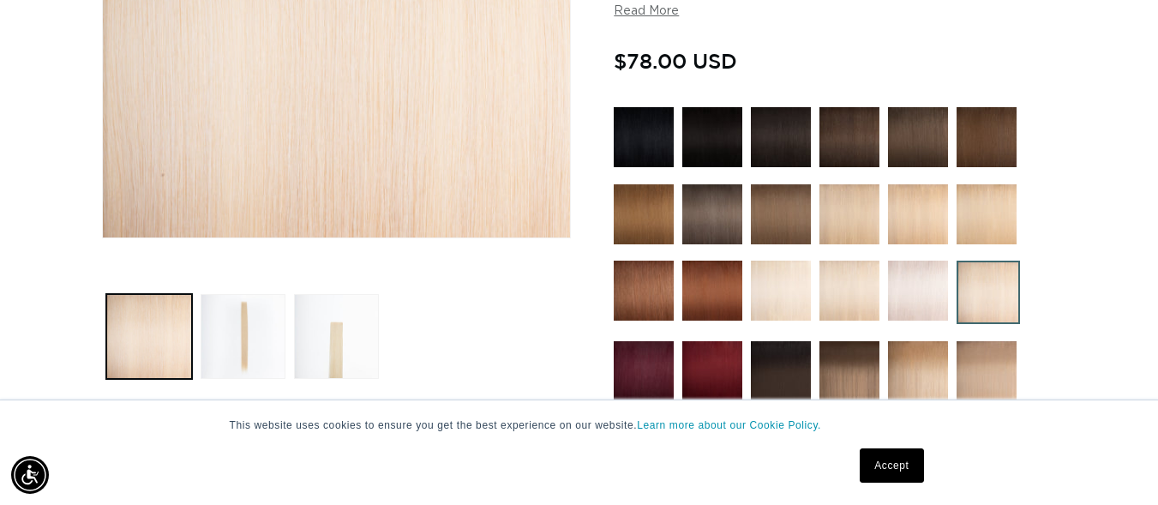
click at [784, 274] on img at bounding box center [781, 291] width 60 height 60
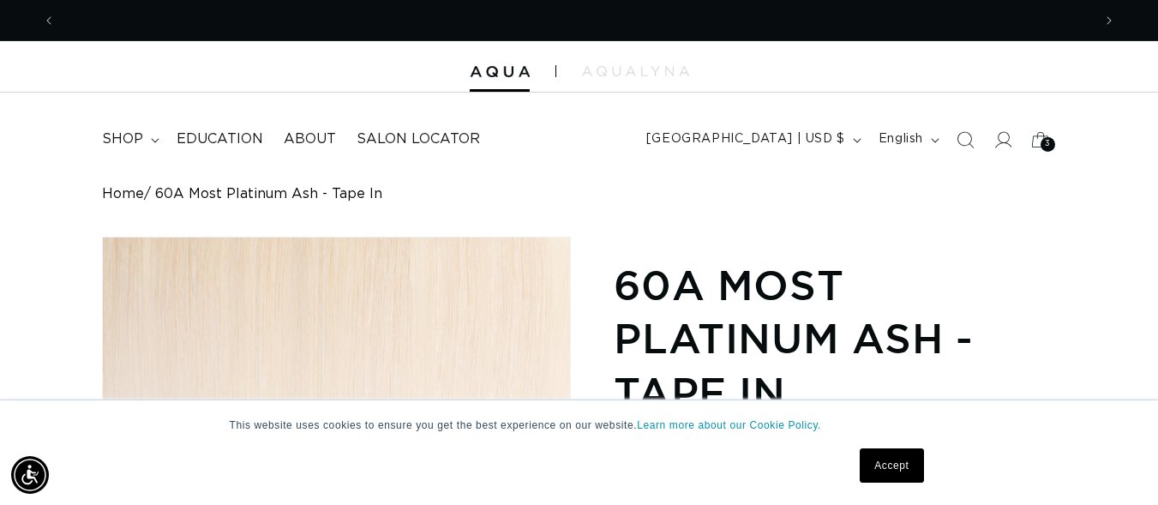
click at [622, 79] on div at bounding box center [579, 66] width 1158 height 51
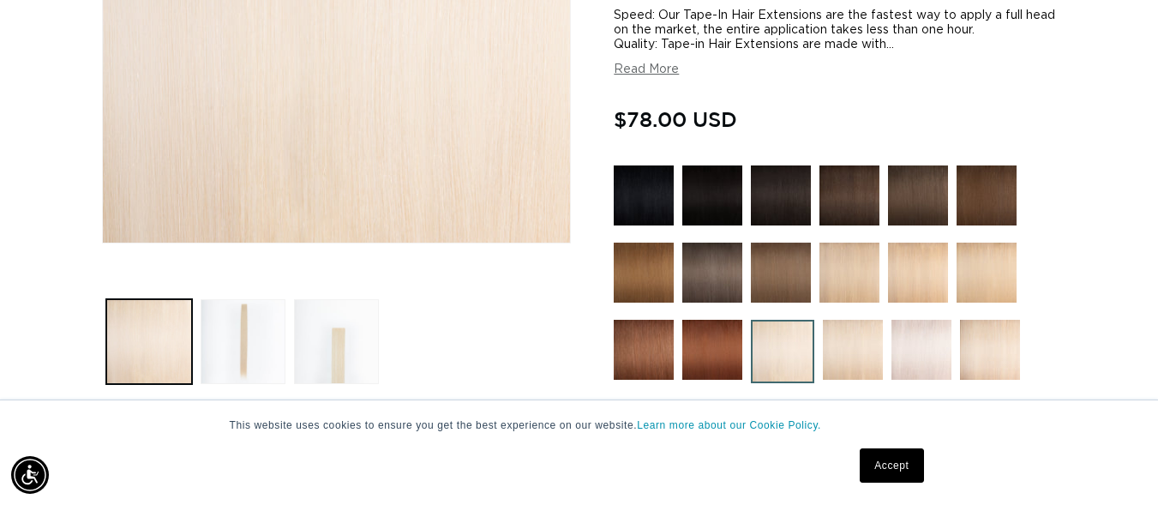
scroll to position [686, 0]
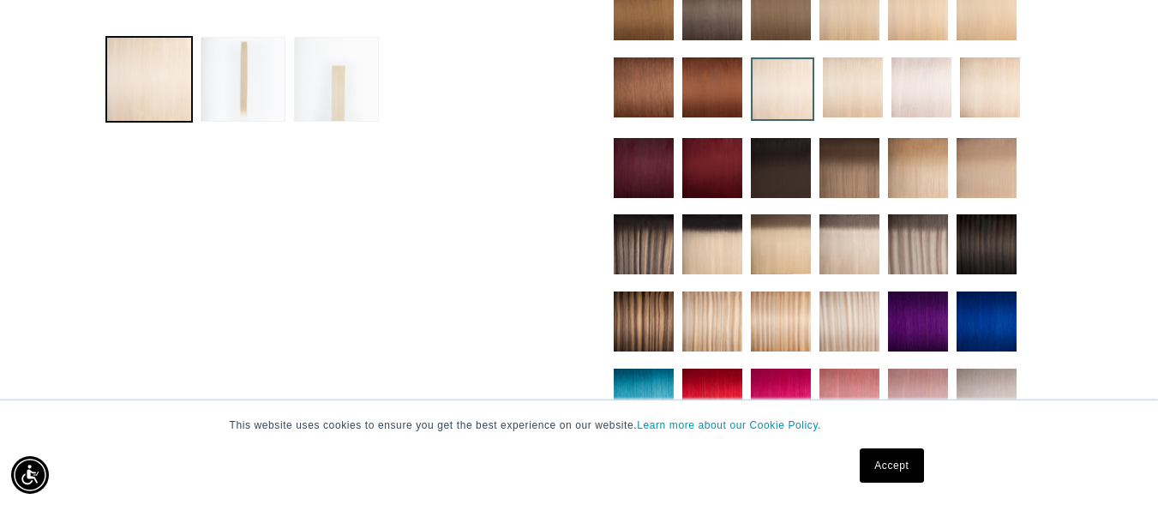
click at [839, 99] on img at bounding box center [853, 87] width 60 height 60
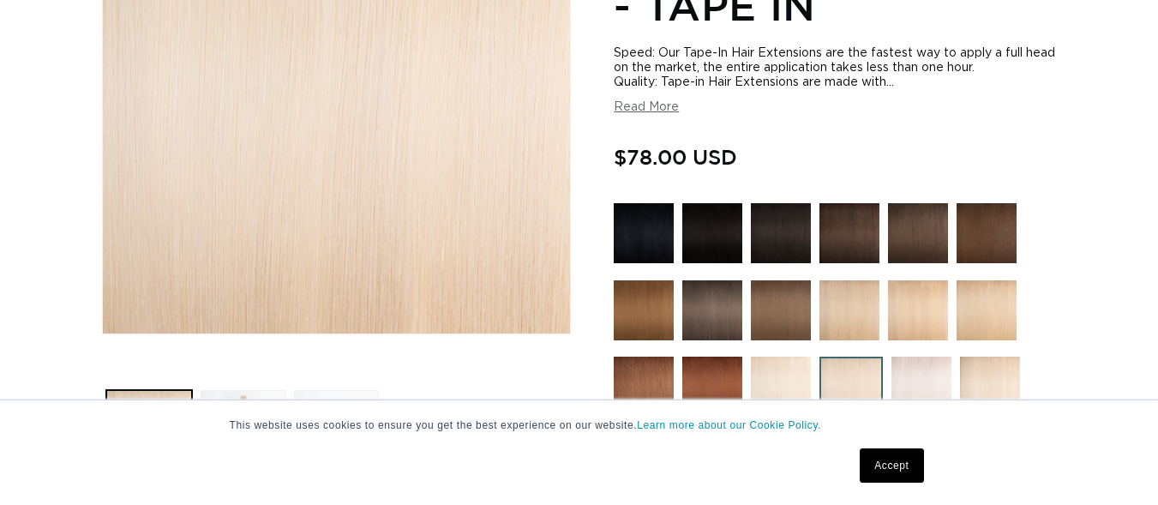
scroll to position [429, 0]
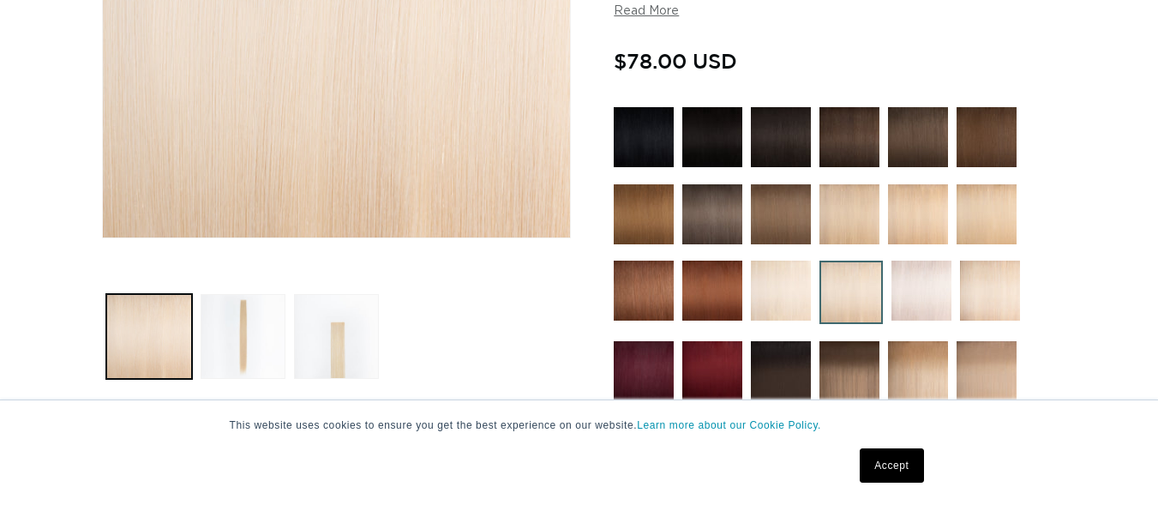
click at [866, 223] on img at bounding box center [850, 214] width 60 height 60
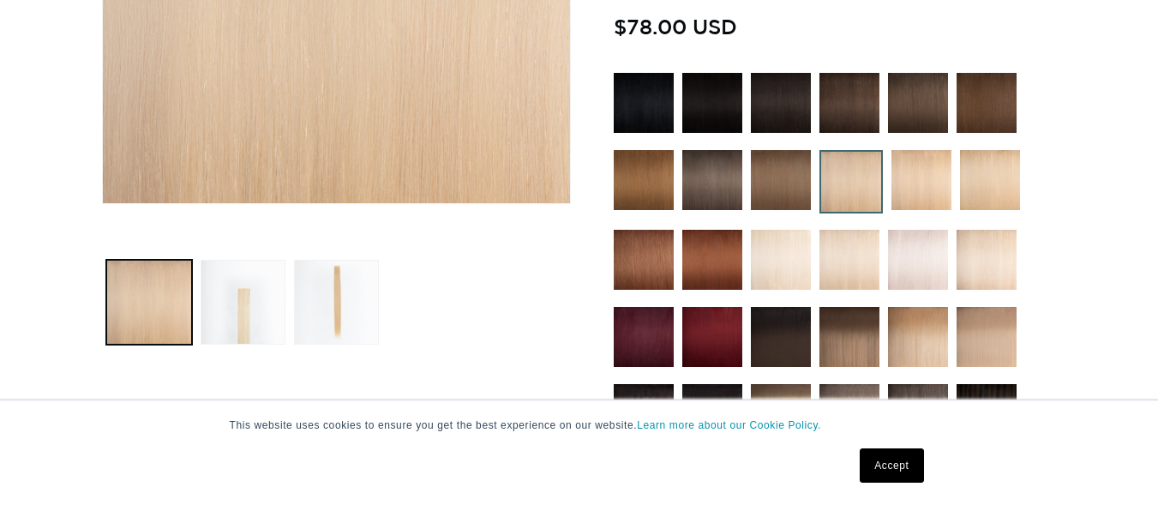
scroll to position [514, 0]
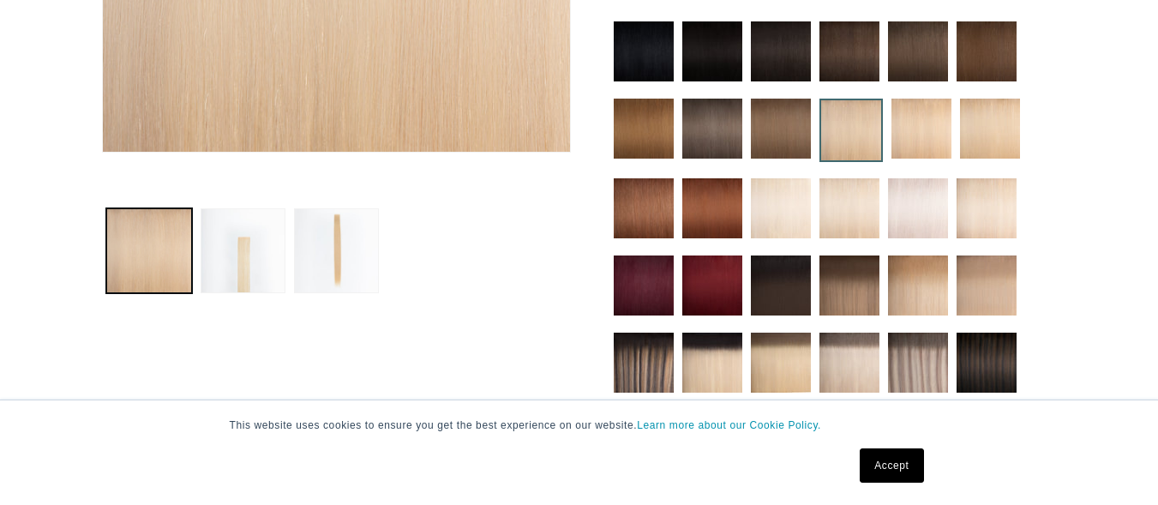
click at [912, 130] on img at bounding box center [922, 129] width 60 height 60
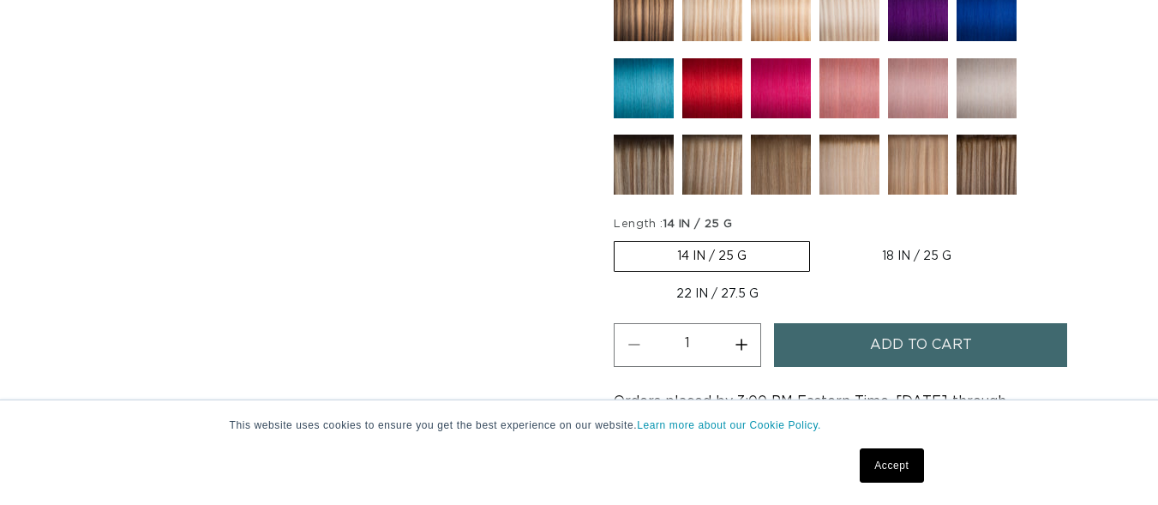
scroll to position [1115, 0]
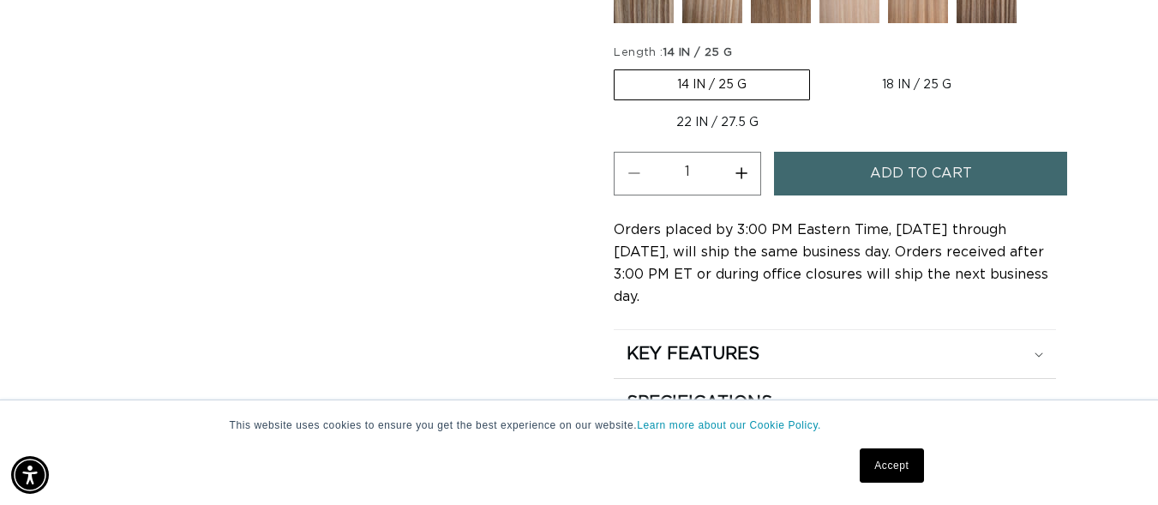
click at [882, 78] on label "18 IN / 25 G Variant sold out or unavailable" at bounding box center [917, 84] width 195 height 29
click at [820, 67] on input "18 IN / 25 G Variant sold out or unavailable" at bounding box center [819, 66] width 1 height 1
radio input "true"
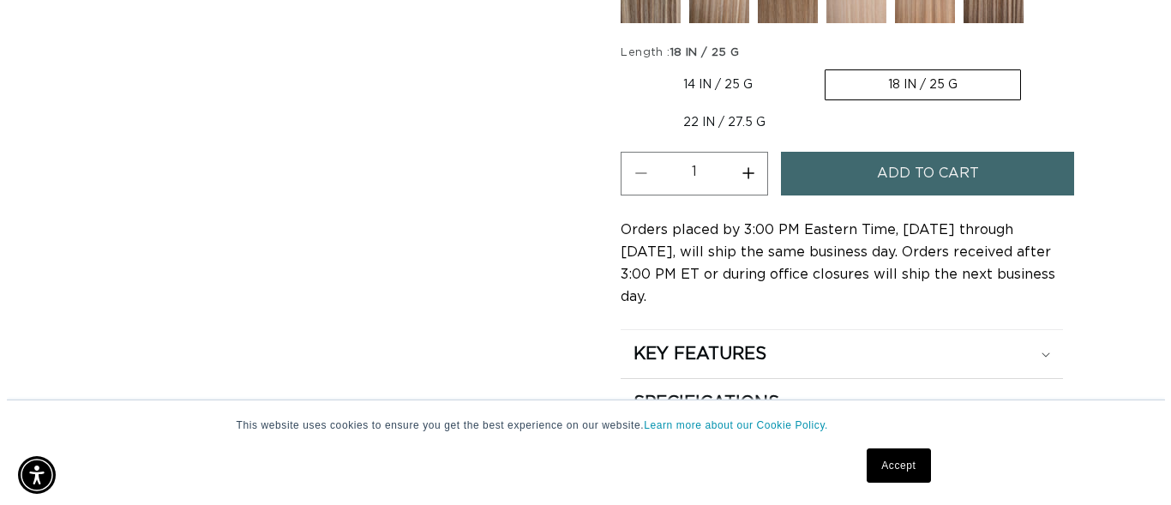
scroll to position [0, 1037]
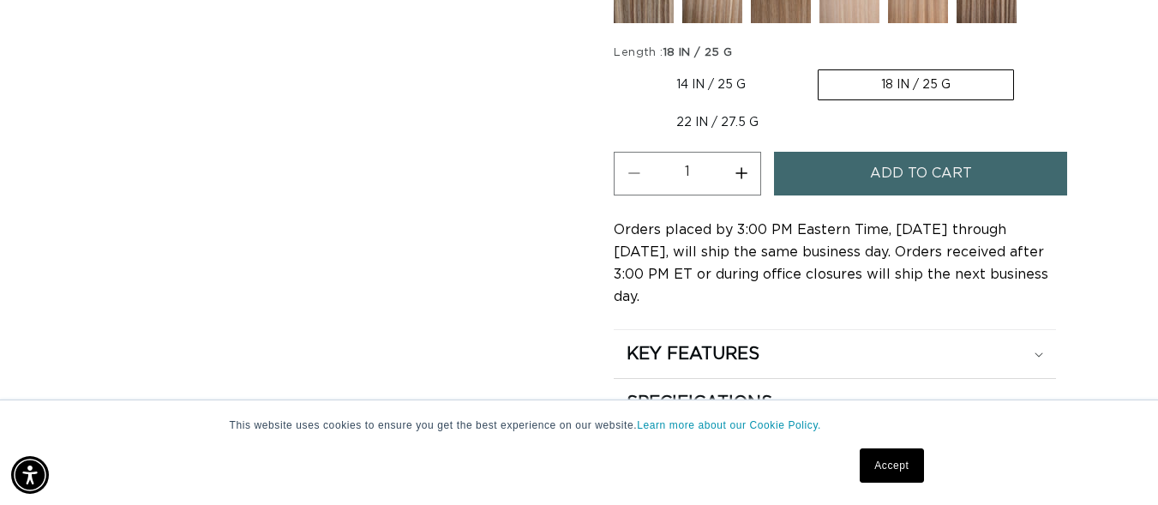
click at [743, 169] on button "Increase quantity for 22 Light Blonde - Tape In" at bounding box center [741, 174] width 39 height 44
type input "4"
click at [913, 169] on span "Add to cart" at bounding box center [921, 174] width 102 height 44
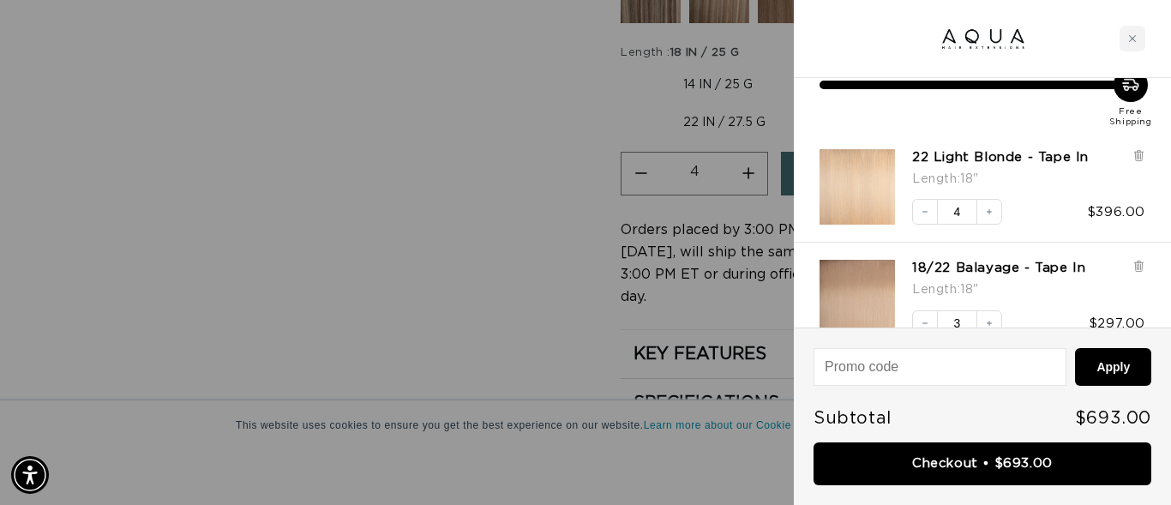
scroll to position [76, 0]
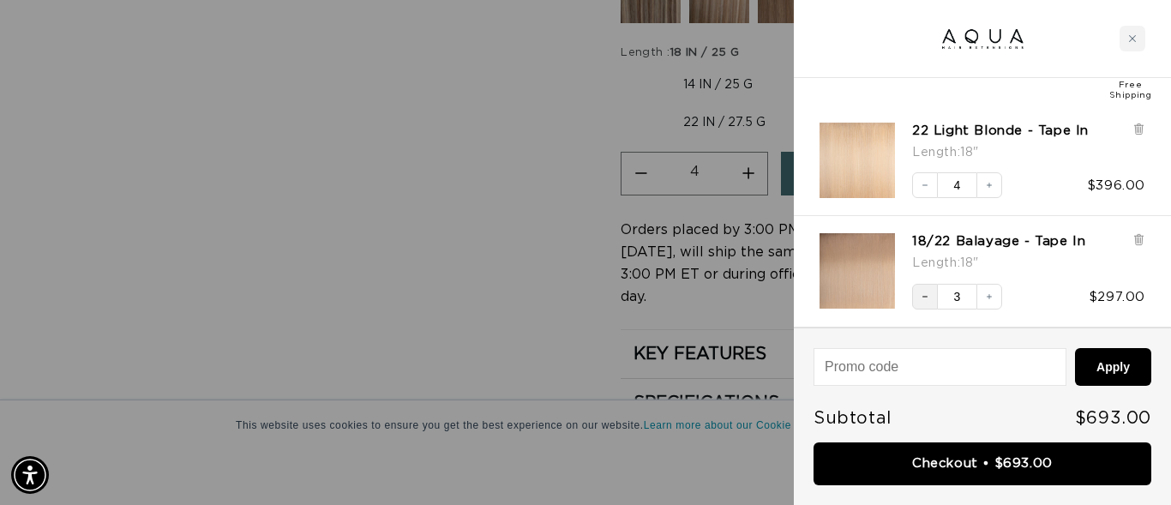
click at [928, 292] on icon "Decrease quantity" at bounding box center [925, 297] width 10 height 10
click at [1139, 243] on icon at bounding box center [1138, 241] width 7 height 9
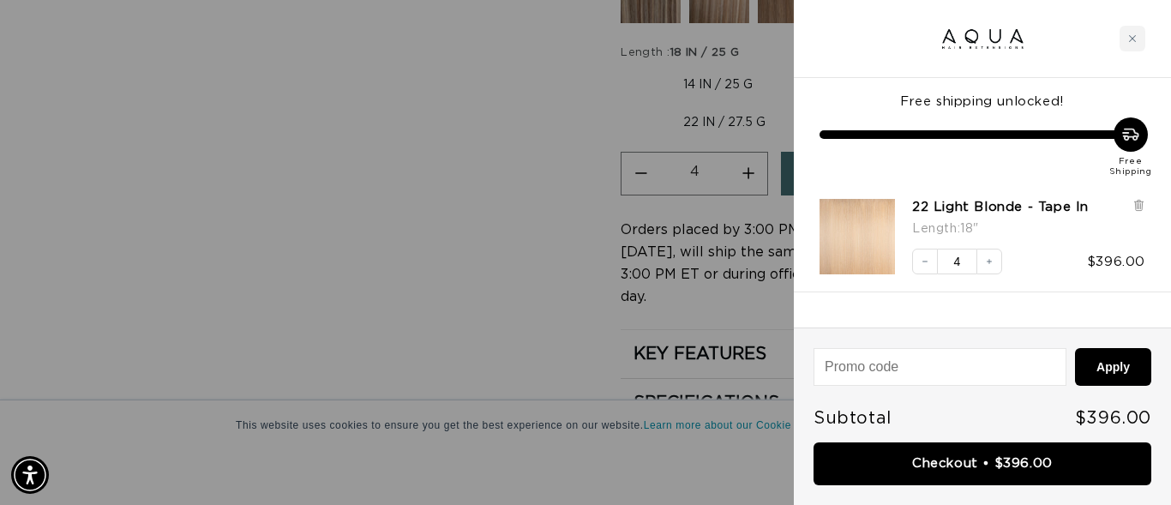
click at [493, 173] on div at bounding box center [585, 252] width 1171 height 505
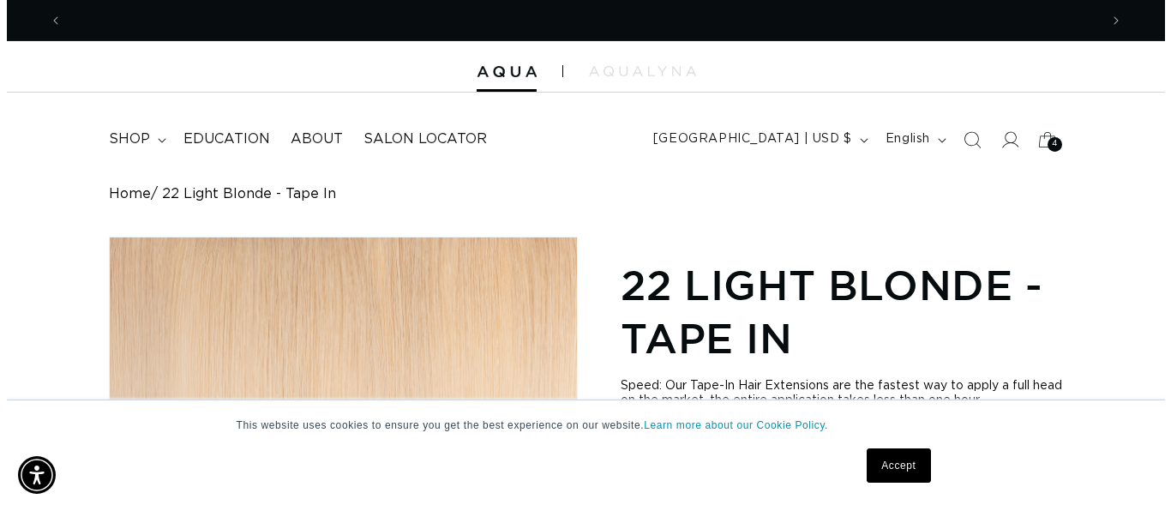
scroll to position [0, 2073]
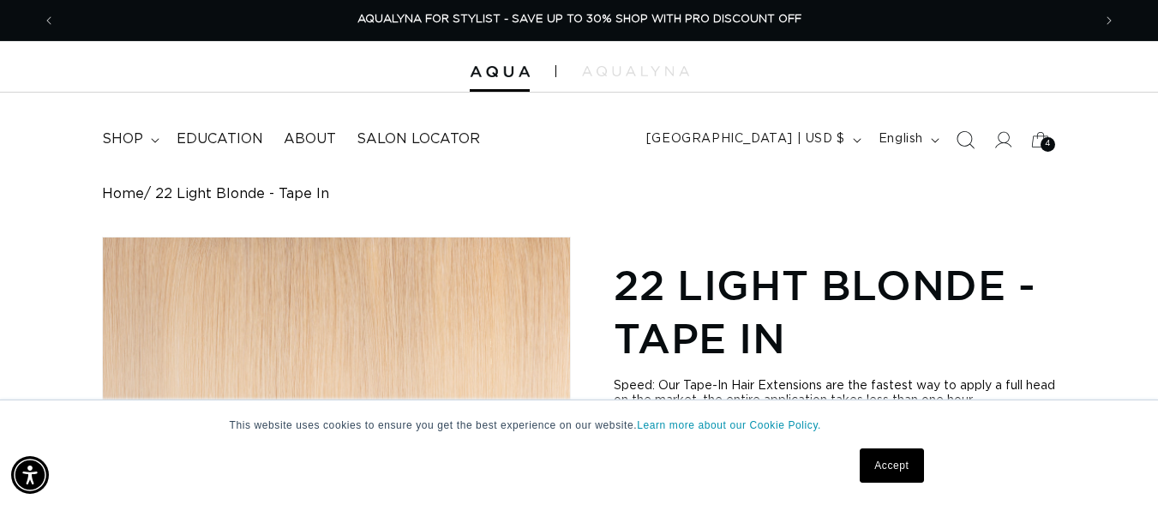
click at [963, 134] on icon "Search" at bounding box center [965, 139] width 18 height 18
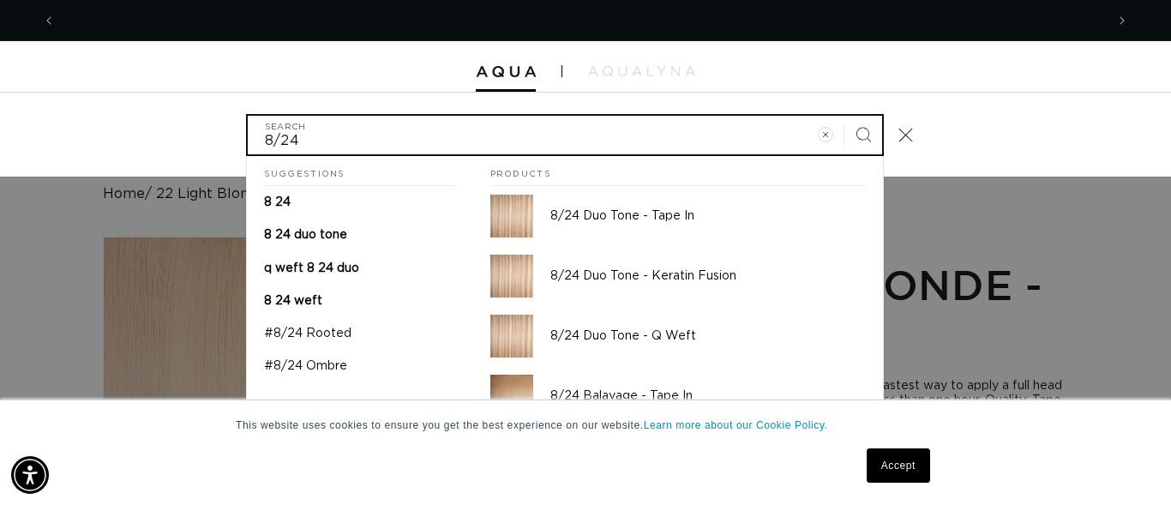
scroll to position [0, 2099]
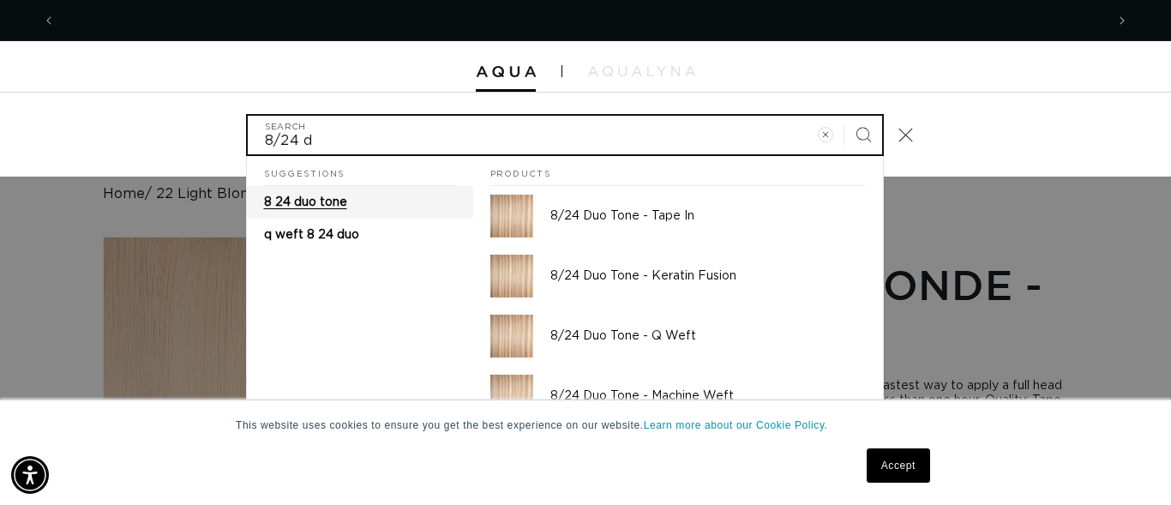
type input "8/24 d"
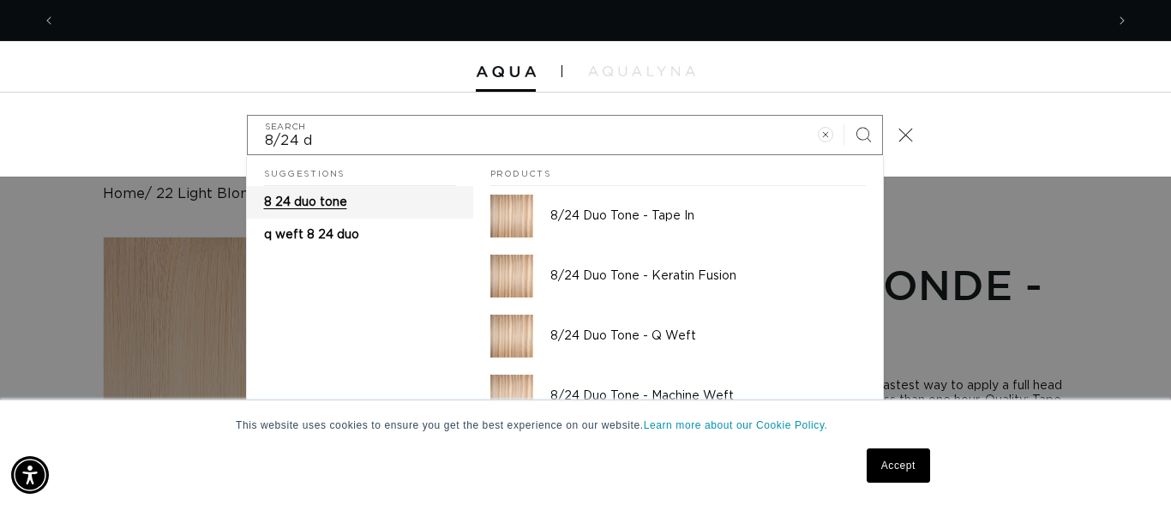
click at [310, 201] on span "8 24 duo tone" at bounding box center [305, 202] width 83 height 12
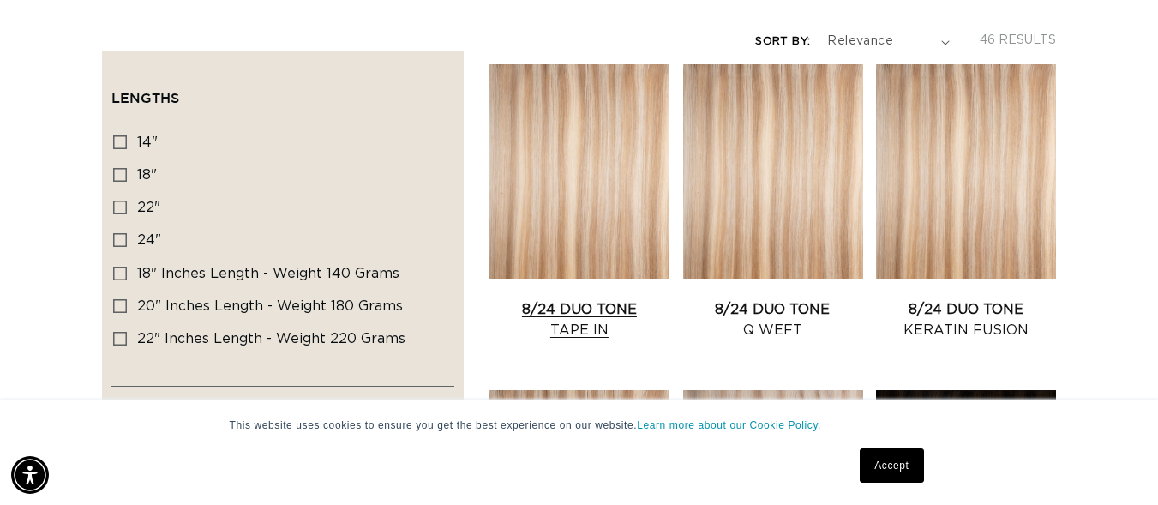
scroll to position [0, 1037]
click at [577, 299] on link "8/24 Duo Tone Tape In" at bounding box center [580, 319] width 180 height 41
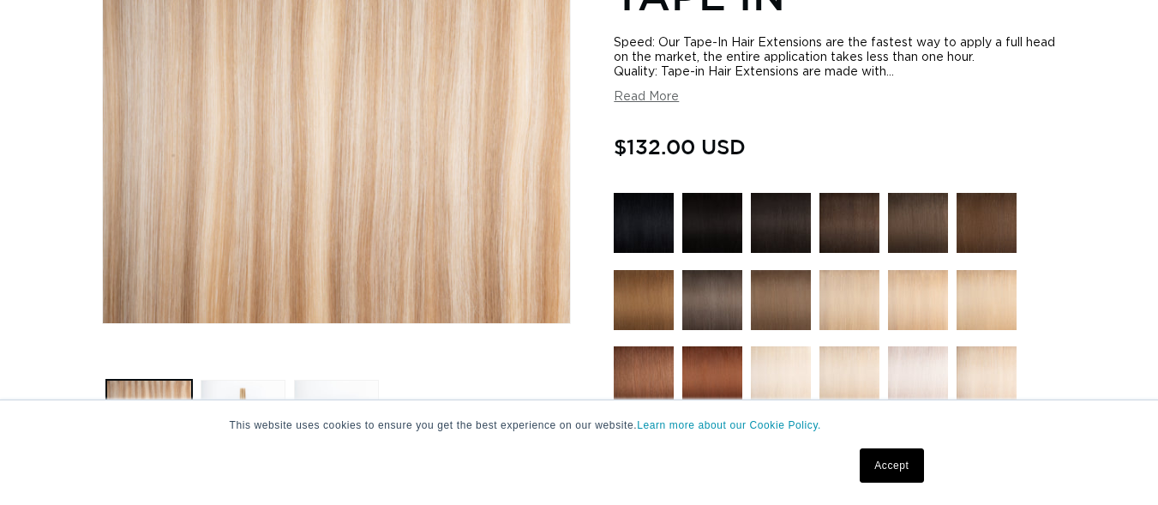
scroll to position [600, 0]
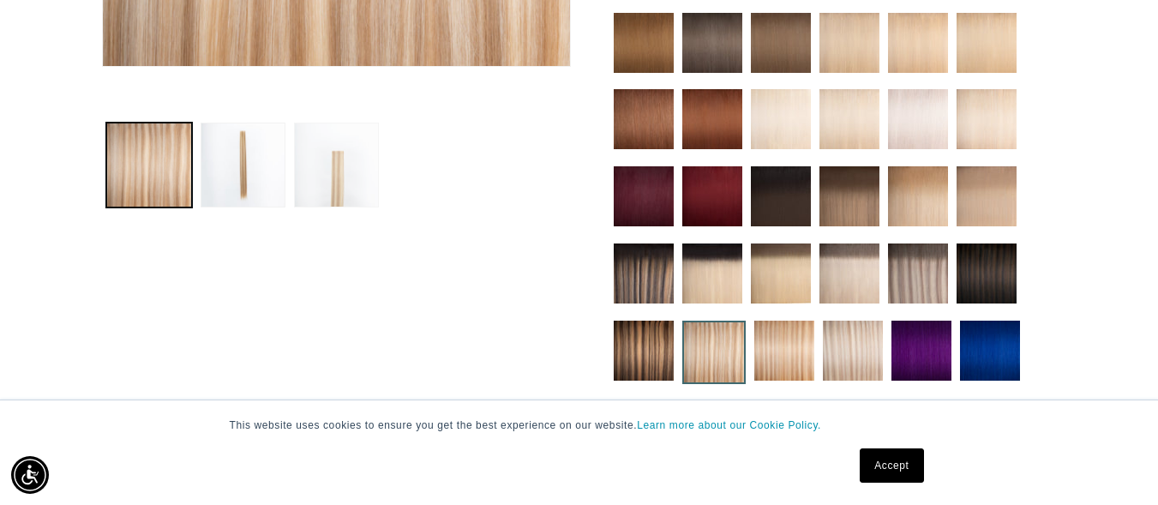
click at [354, 183] on button "Load image 3 in gallery view" at bounding box center [336, 165] width 85 height 85
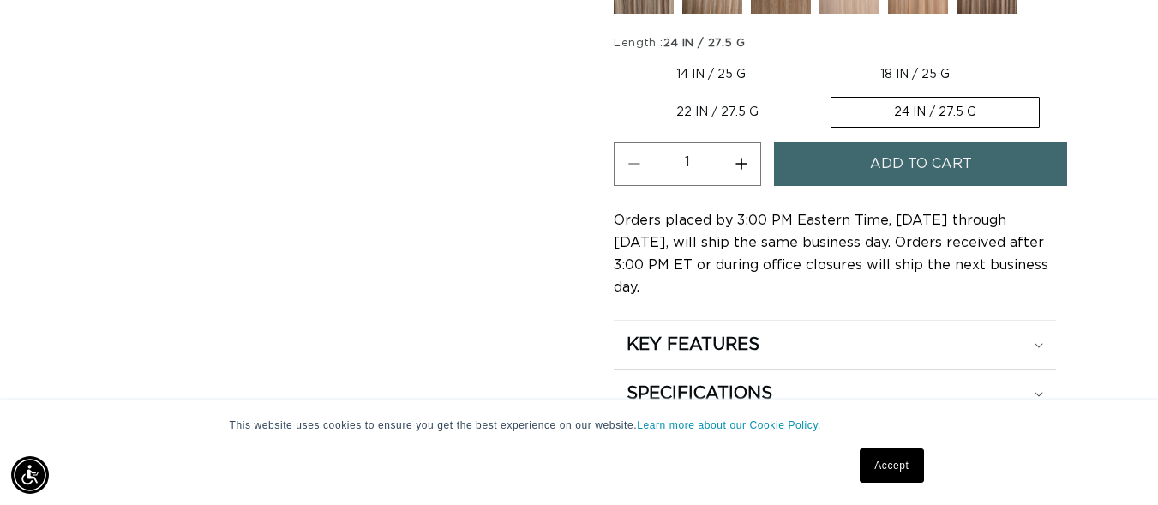
scroll to position [1094, 0]
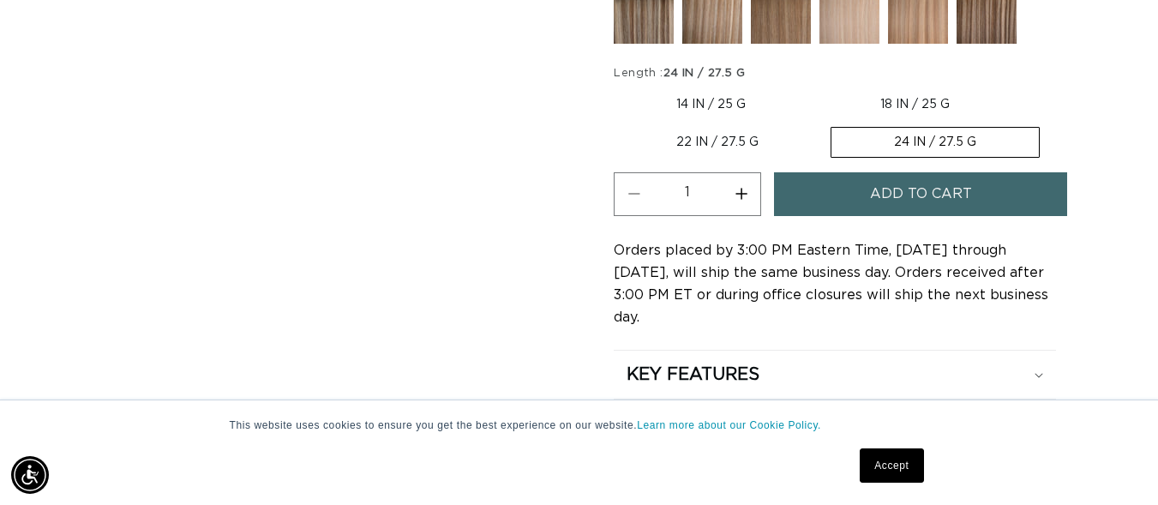
click at [907, 100] on label "18 IN / 25 G Variant sold out or unavailable" at bounding box center [915, 104] width 195 height 29
click at [818, 87] on input "18 IN / 25 G Variant sold out or unavailable" at bounding box center [817, 87] width 1 height 1
radio input "true"
click at [744, 190] on button "Increase quantity for 8/24 Duo Tone - Tape In" at bounding box center [741, 194] width 39 height 44
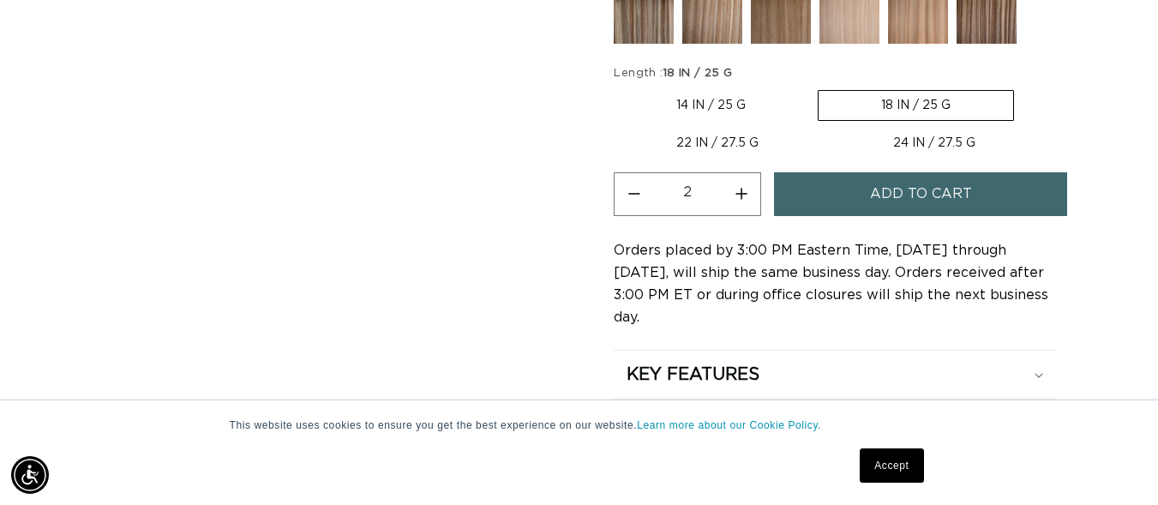
click at [744, 190] on button "Increase quantity for 8/24 Duo Tone - Tape In" at bounding box center [741, 194] width 39 height 44
click at [623, 191] on button "Decrease quantity for 8/24 Duo Tone - Tape In" at bounding box center [634, 194] width 39 height 44
type input "3"
click at [917, 201] on span "Add to cart" at bounding box center [921, 194] width 102 height 44
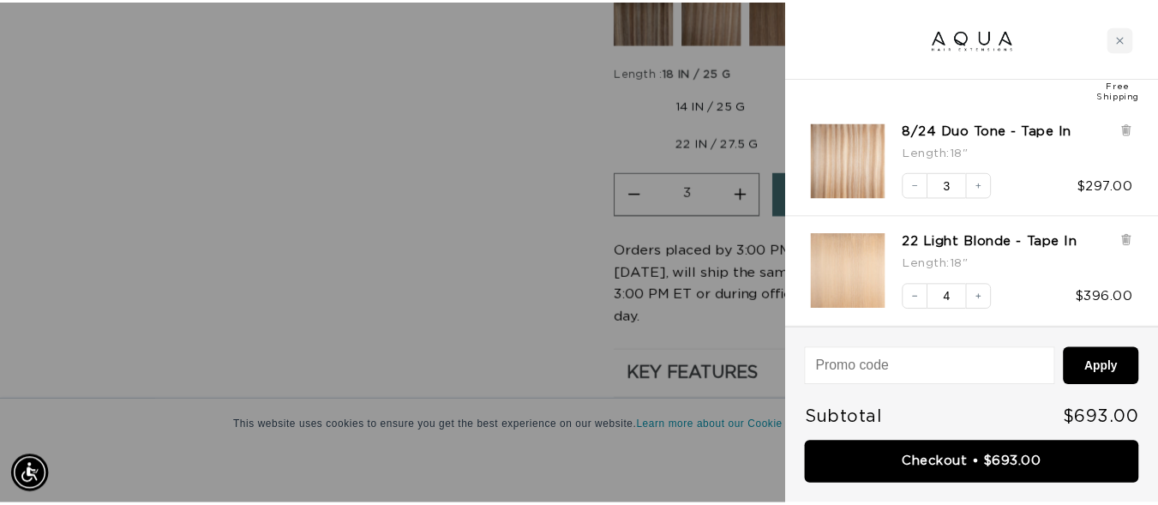
scroll to position [0, 0]
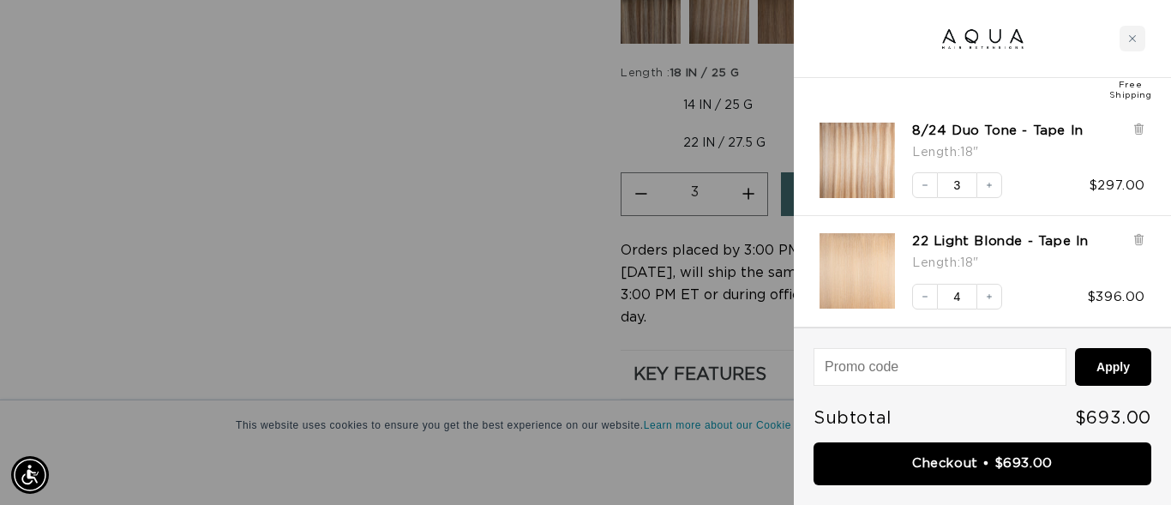
click at [641, 364] on div at bounding box center [585, 252] width 1171 height 505
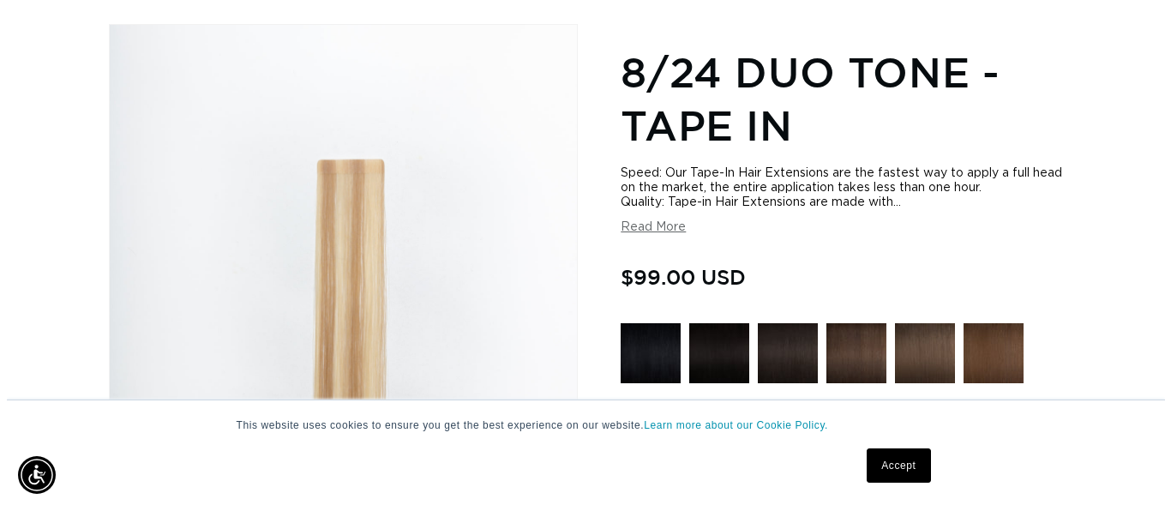
scroll to position [65, 0]
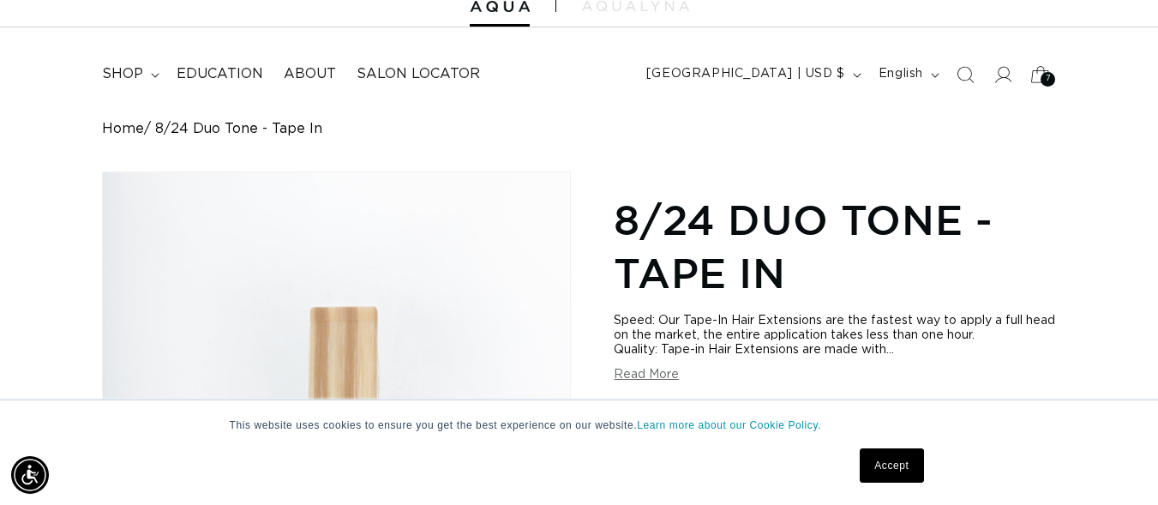
click at [1041, 81] on div "7 7" at bounding box center [1048, 79] width 15 height 15
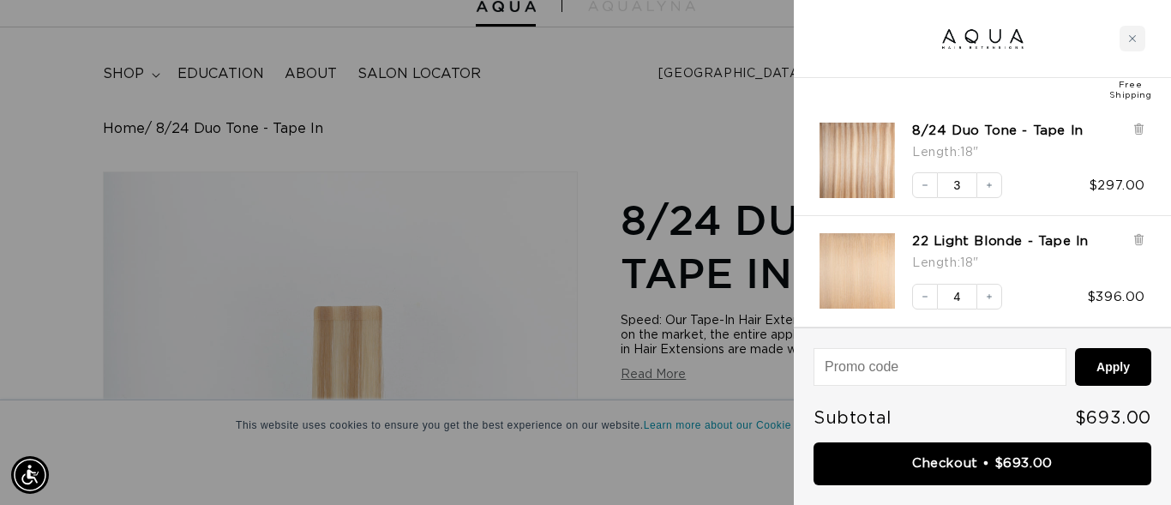
scroll to position [0, 2099]
click at [965, 406] on div "Subtotal $693.00" at bounding box center [983, 418] width 338 height 31
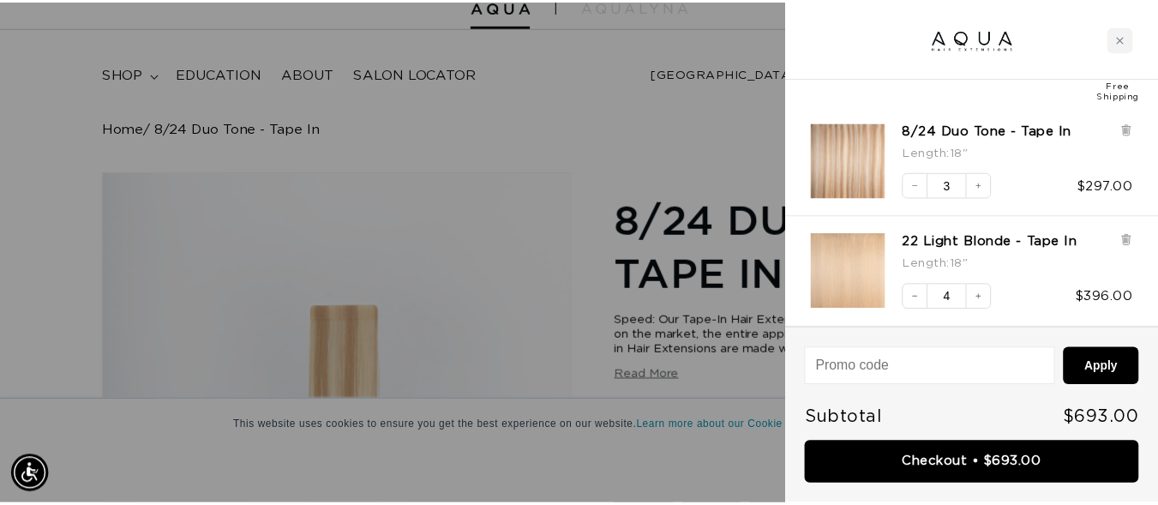
scroll to position [0, 0]
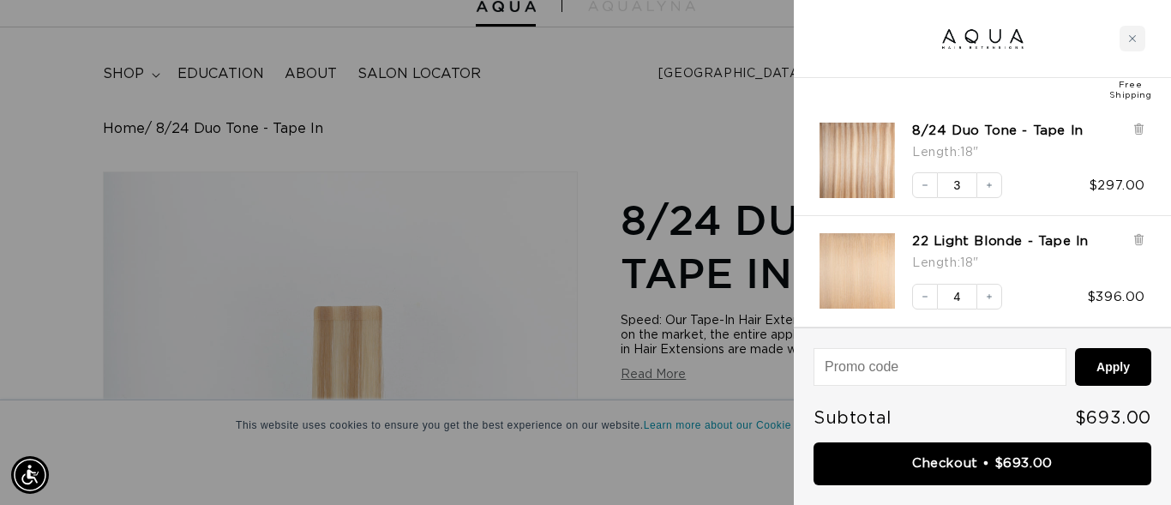
click at [638, 372] on div at bounding box center [585, 252] width 1171 height 505
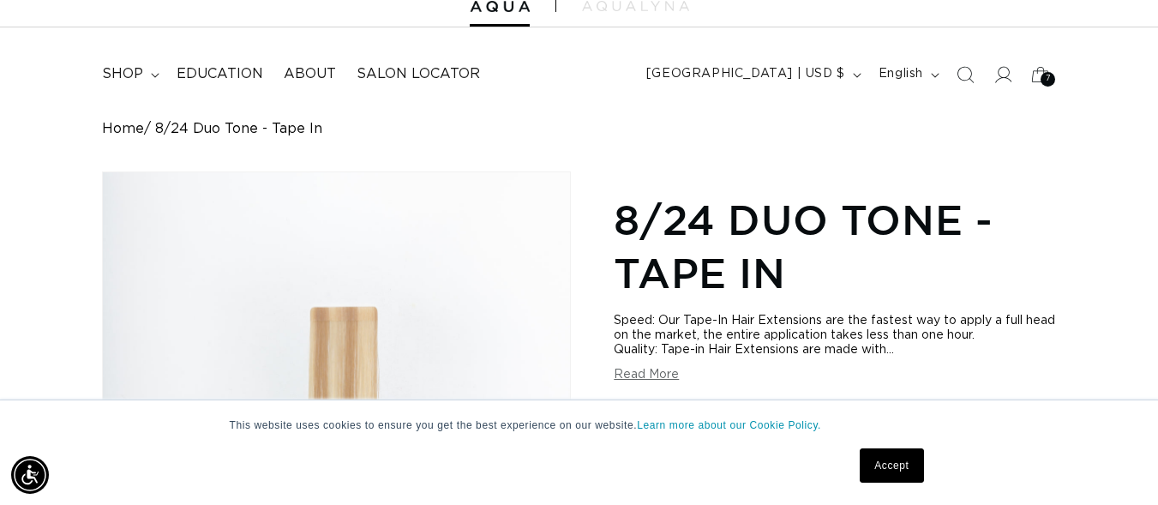
drag, startPoint x: 638, startPoint y: 372, endPoint x: 721, endPoint y: 401, distance: 88.1
click at [643, 375] on button "Read More" at bounding box center [646, 375] width 65 height 15
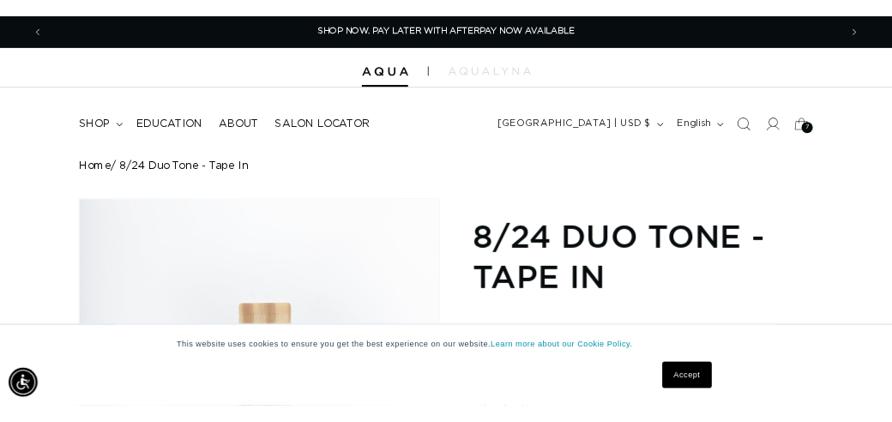
scroll to position [0, 757]
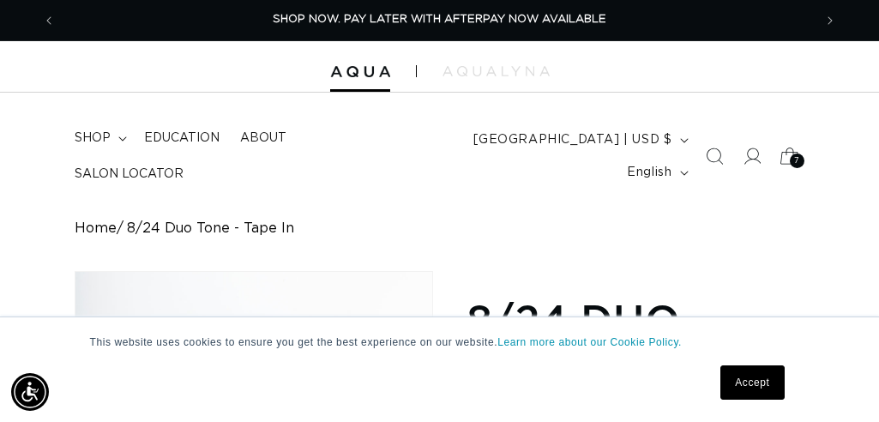
click at [782, 153] on icon at bounding box center [789, 156] width 40 height 40
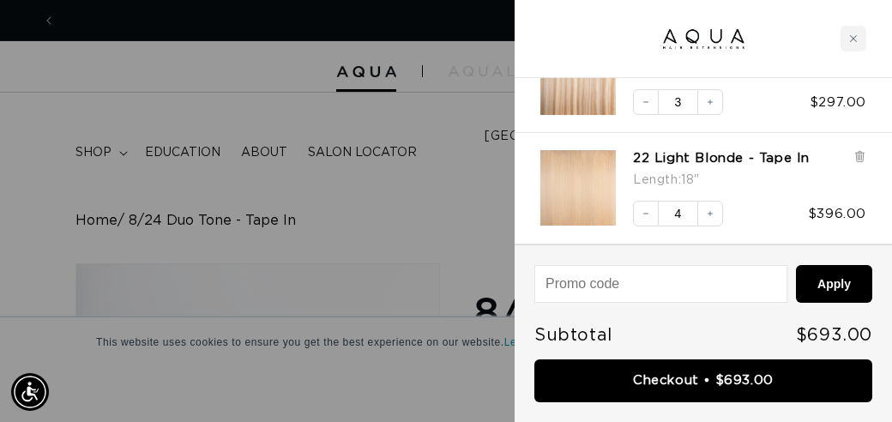
scroll to position [0, 1540]
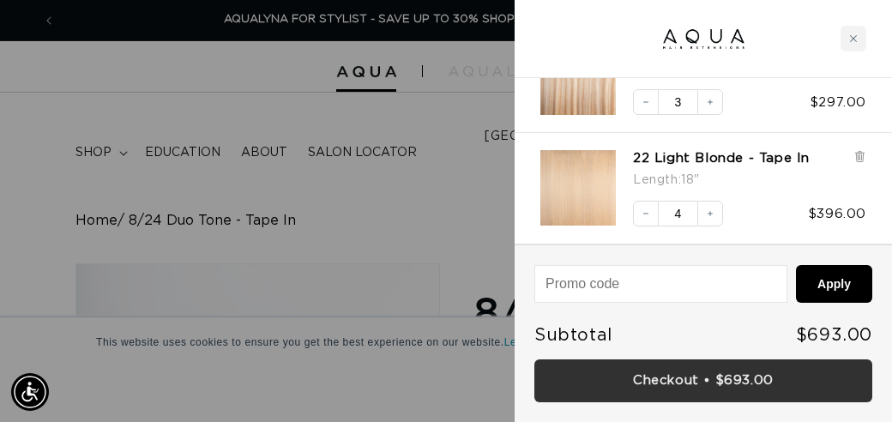
click at [652, 369] on link "Checkout • $693.00" at bounding box center [703, 381] width 338 height 44
